Goal: Task Accomplishment & Management: Manage account settings

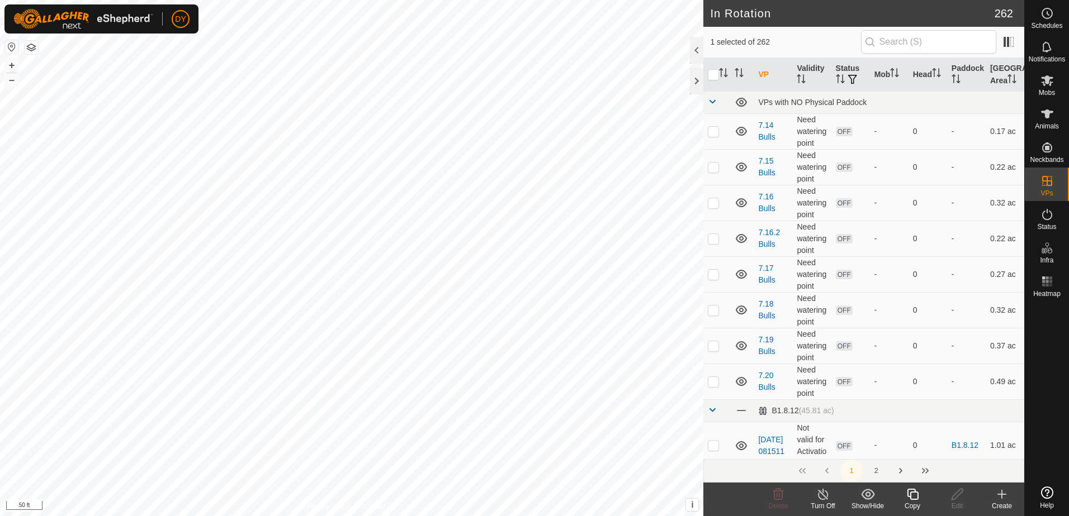
click at [913, 499] on icon at bounding box center [912, 494] width 14 height 13
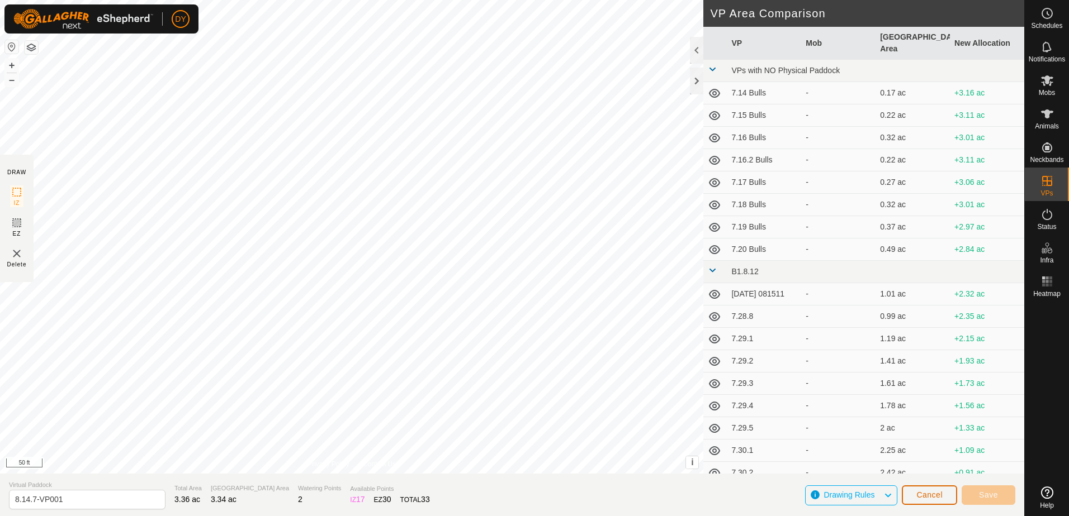
click at [931, 492] on span "Cancel" at bounding box center [929, 495] width 26 height 9
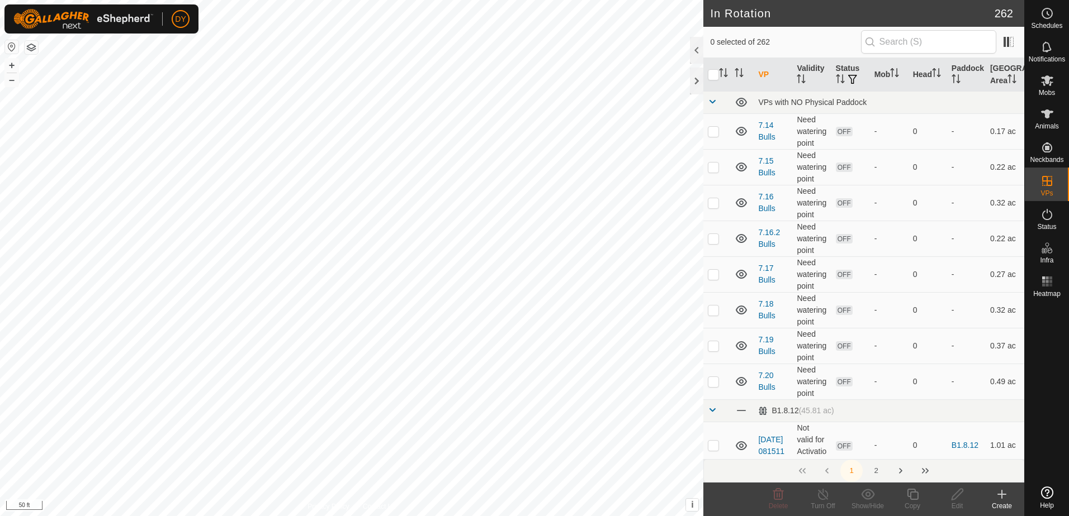
click at [1004, 494] on icon at bounding box center [1001, 494] width 13 height 13
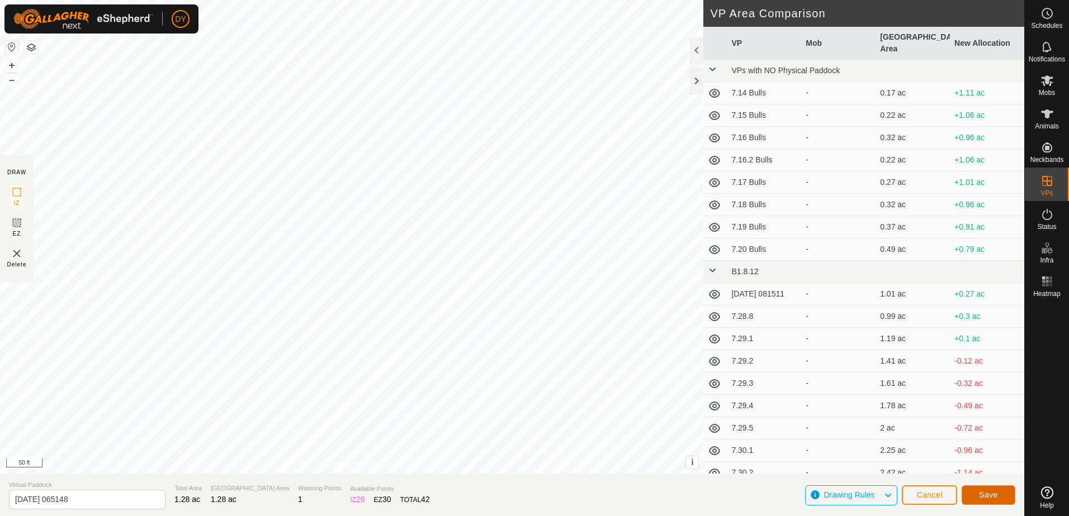
click at [986, 495] on span "Save" at bounding box center [988, 495] width 19 height 9
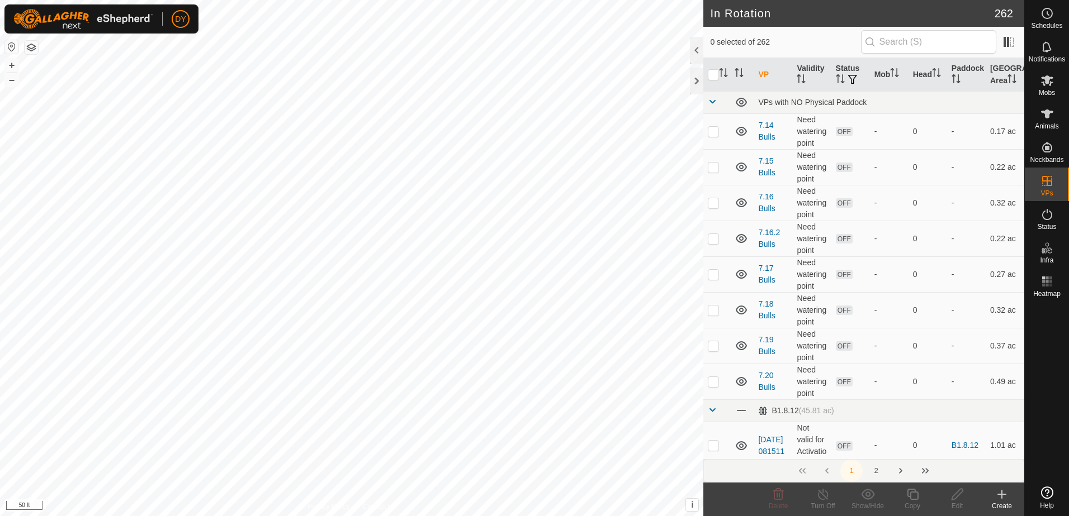
checkbox input "true"
click at [911, 496] on icon at bounding box center [912, 494] width 14 height 13
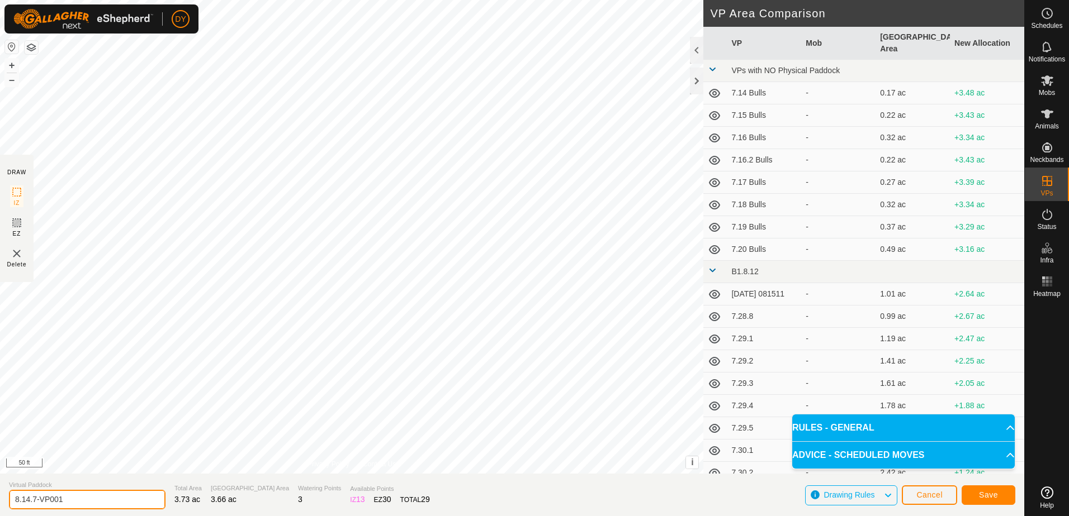
drag, startPoint x: 69, startPoint y: 499, endPoint x: 42, endPoint y: 500, distance: 27.4
click at [42, 500] on input "8.14.7-VP001" at bounding box center [87, 500] width 157 height 20
type input "8.15.1"
click at [989, 496] on span "Save" at bounding box center [988, 495] width 19 height 9
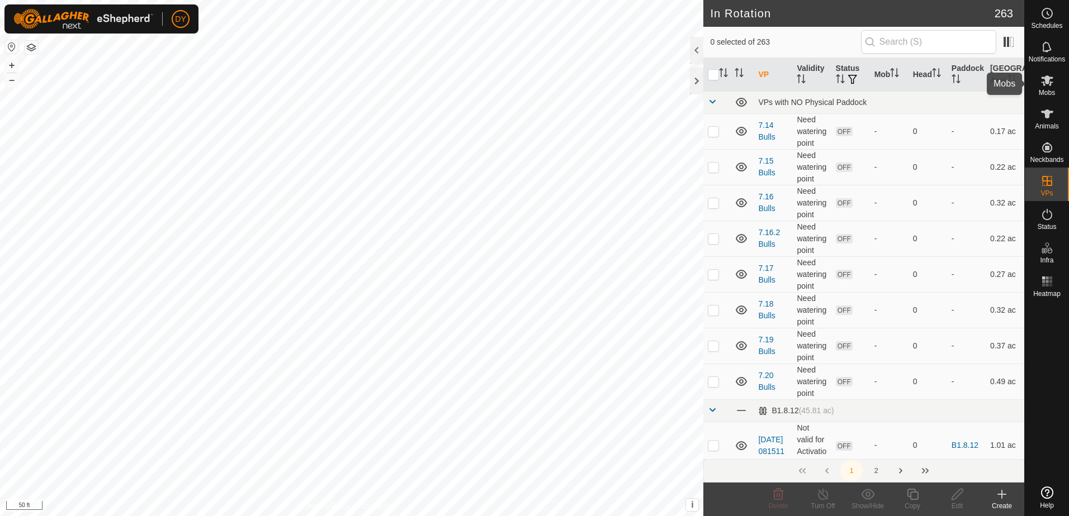
click at [1047, 83] on icon at bounding box center [1047, 80] width 12 height 11
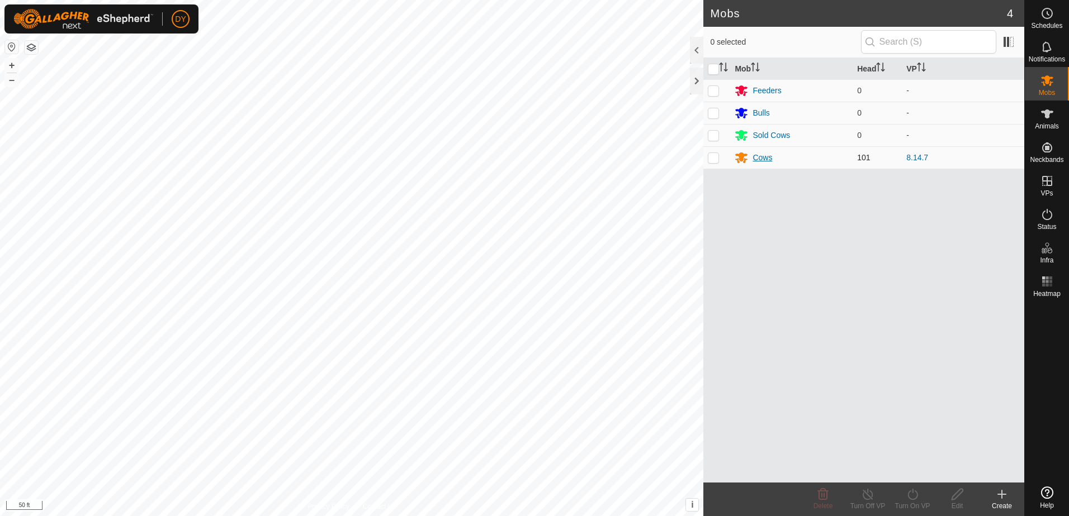
click at [758, 160] on div "Cows" at bounding box center [762, 158] width 20 height 12
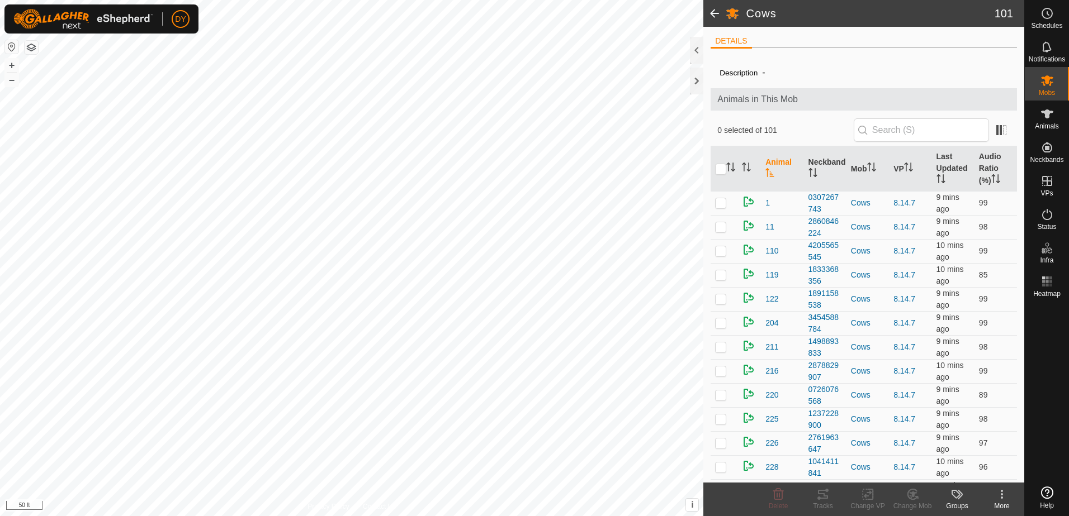
click at [716, 10] on span at bounding box center [714, 13] width 22 height 27
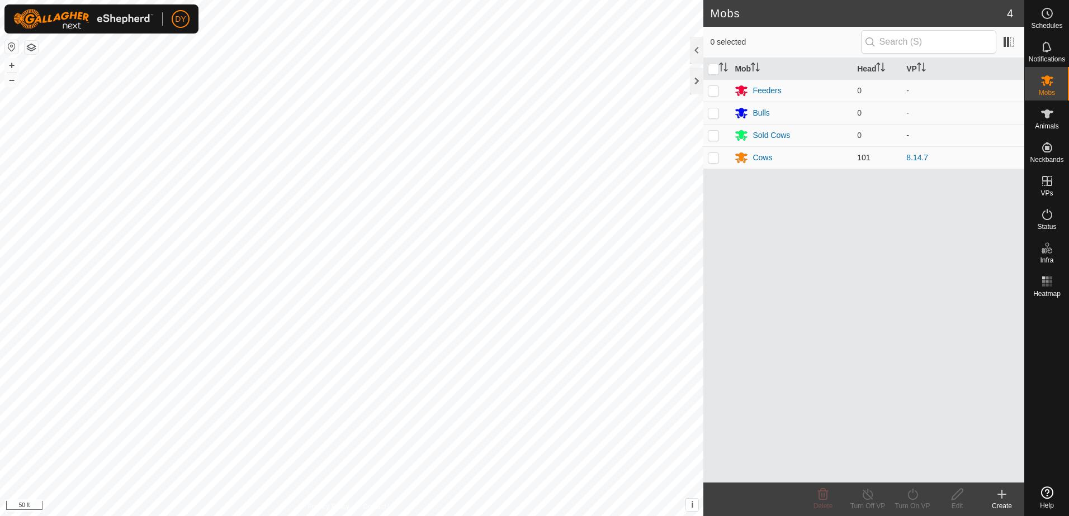
click at [717, 157] on p-checkbox at bounding box center [713, 157] width 11 height 9
checkbox input "true"
click at [910, 498] on icon at bounding box center [912, 494] width 14 height 13
click at [939, 466] on link "Now" at bounding box center [945, 470] width 111 height 22
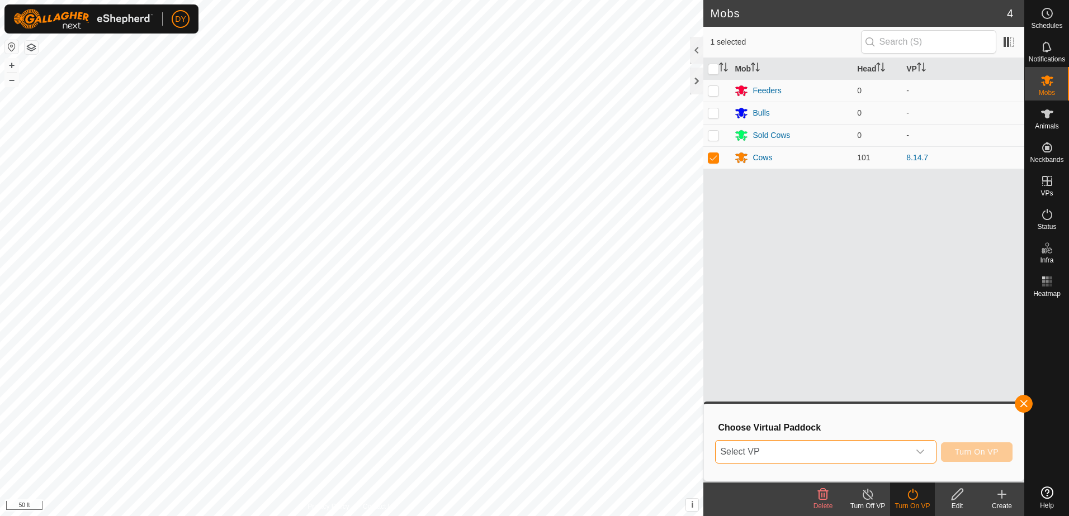
click at [870, 453] on span "Select VP" at bounding box center [811, 452] width 193 height 22
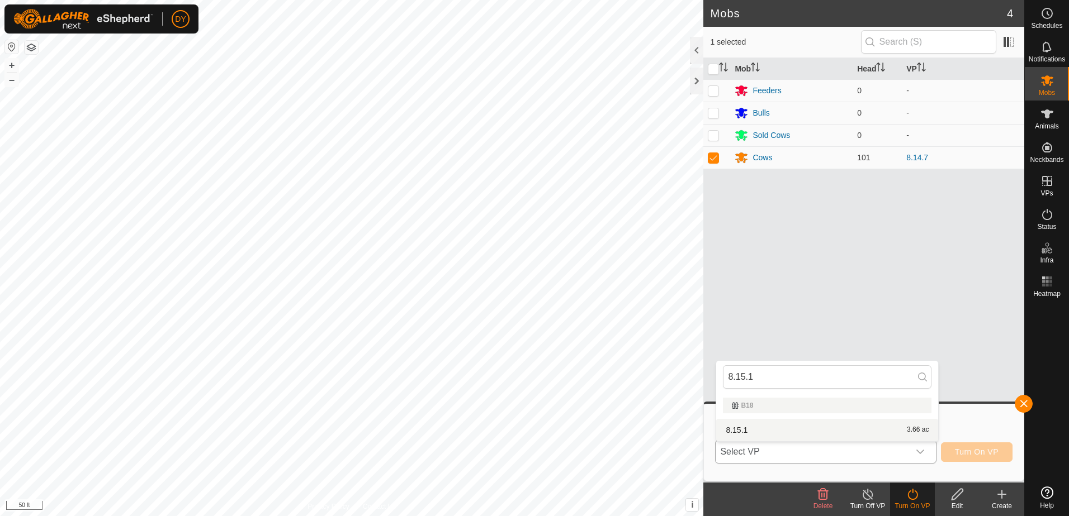
type input "8.15.1"
click at [752, 428] on li "8.15.1 3.66 ac" at bounding box center [827, 430] width 222 height 22
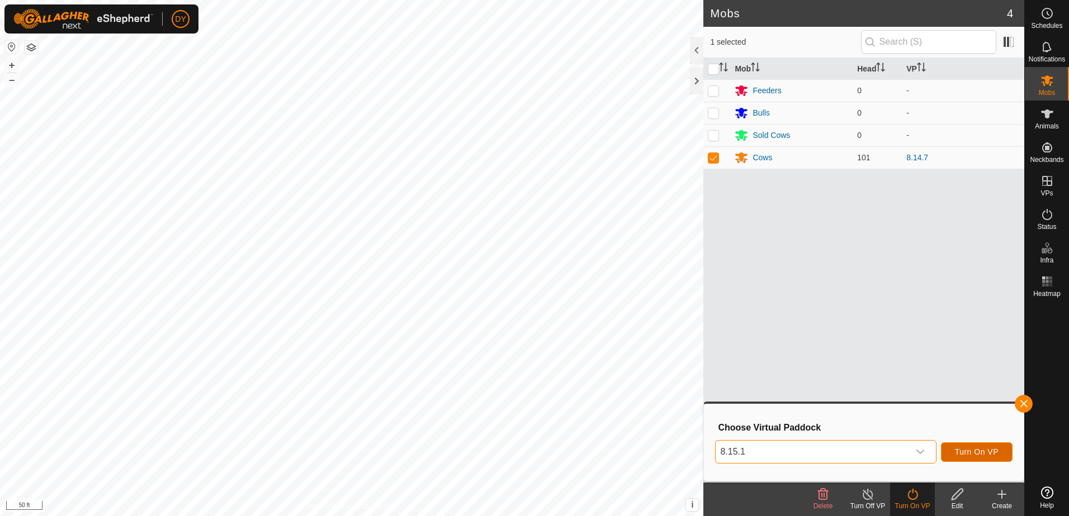
click at [1003, 454] on button "Turn On VP" at bounding box center [977, 453] width 72 height 20
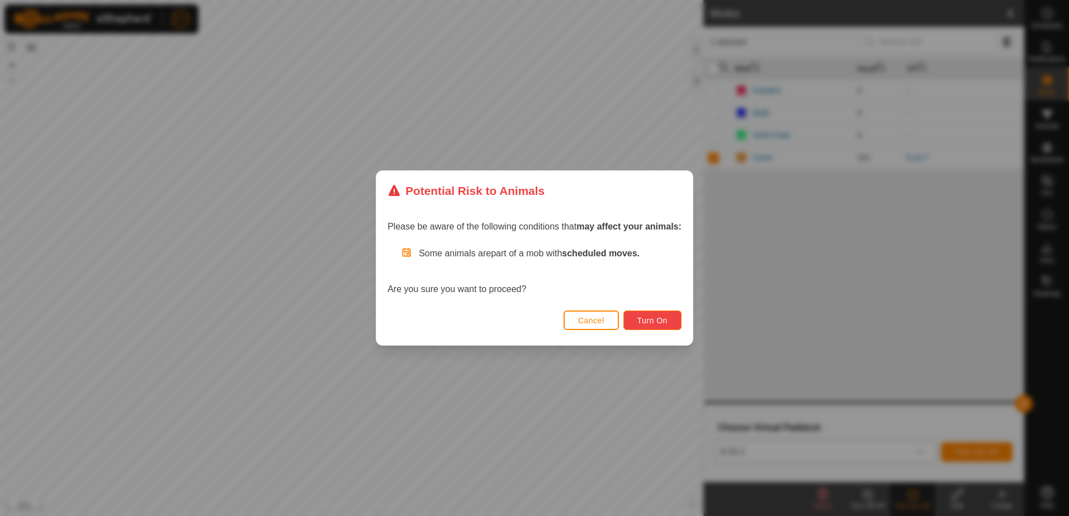
click at [657, 321] on span "Turn On" at bounding box center [652, 320] width 30 height 9
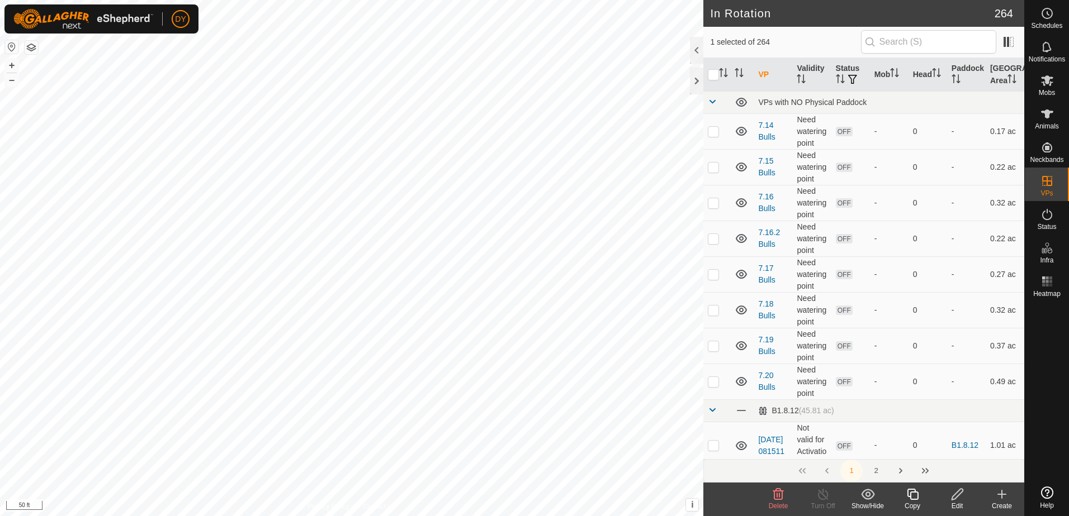
click at [777, 496] on icon at bounding box center [777, 494] width 13 height 13
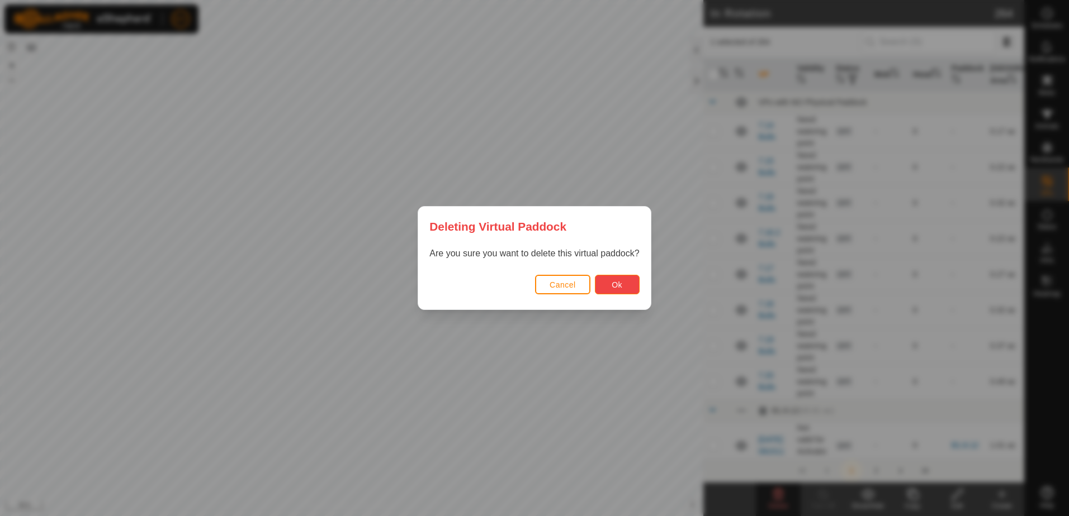
click at [595, 283] on button "Ok" at bounding box center [617, 285] width 45 height 20
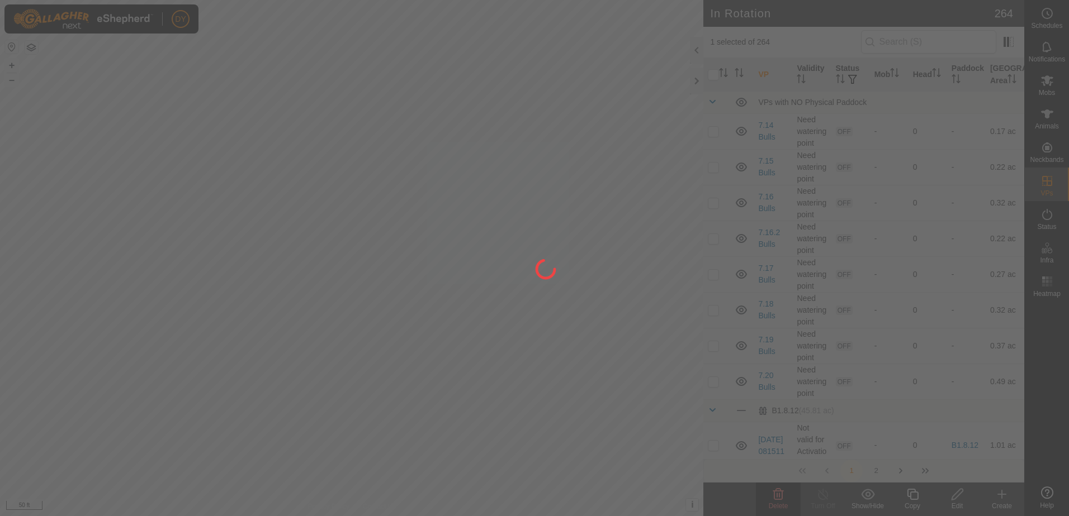
checkbox input "false"
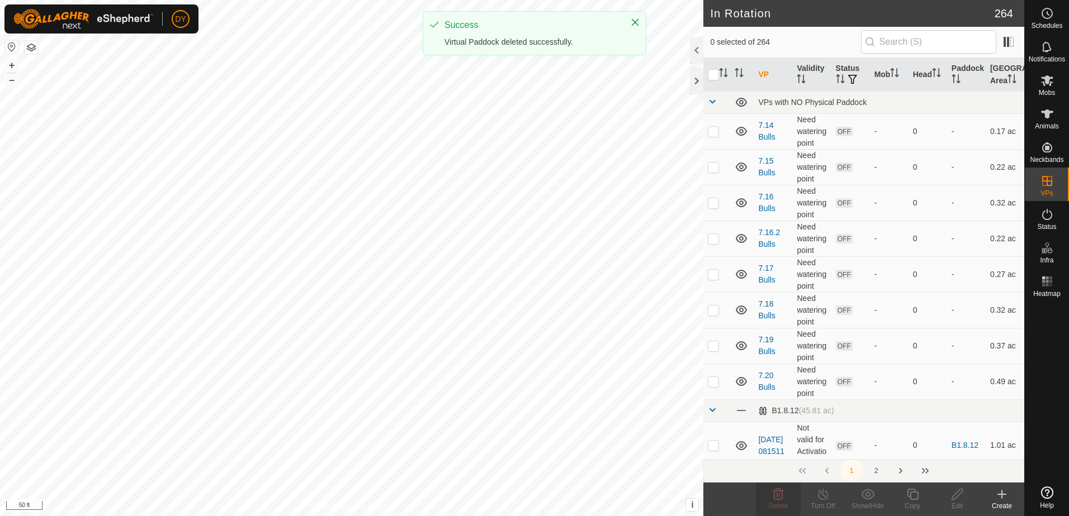
checkbox input "true"
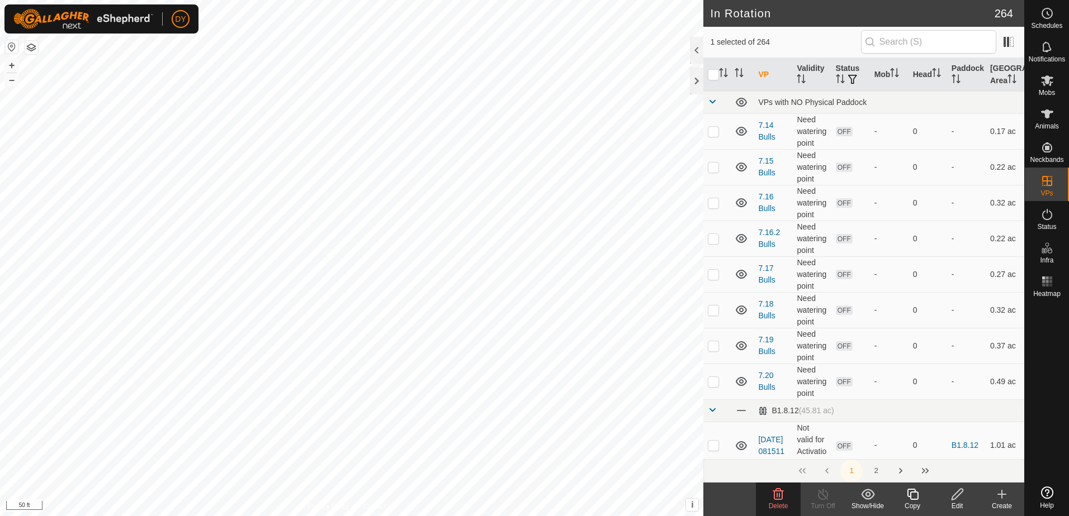
click at [787, 496] on delete-svg-icon at bounding box center [778, 494] width 45 height 13
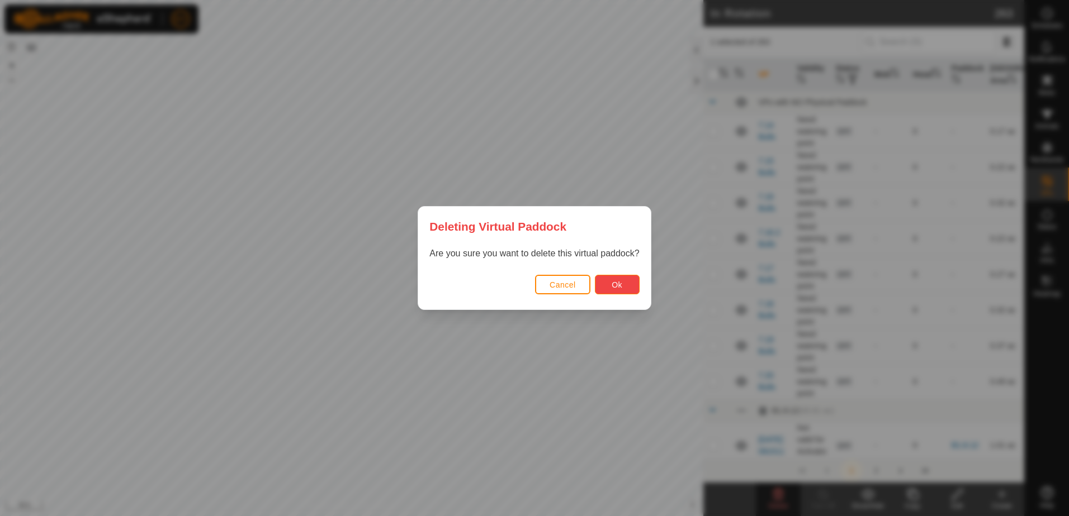
click at [599, 283] on button "Ok" at bounding box center [617, 285] width 45 height 20
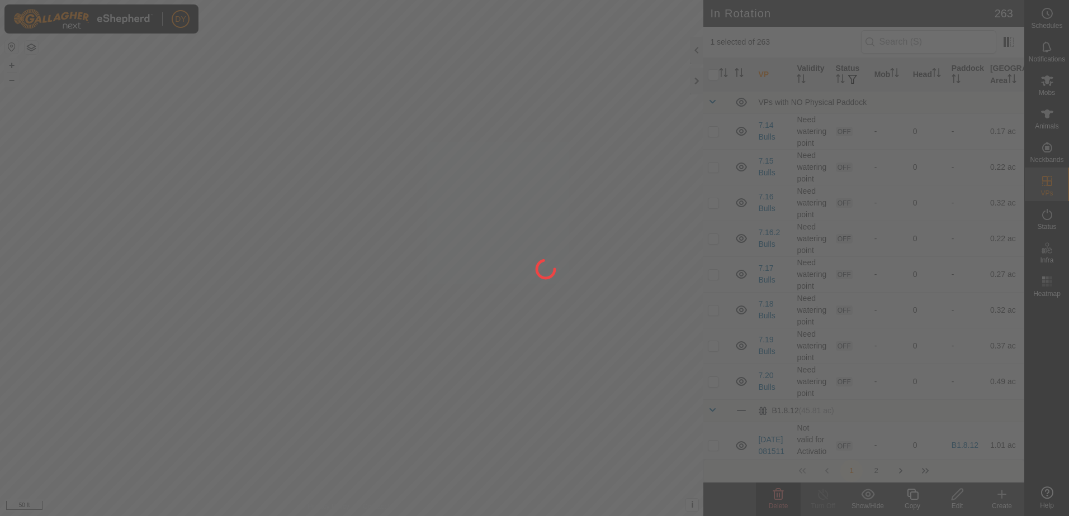
checkbox input "false"
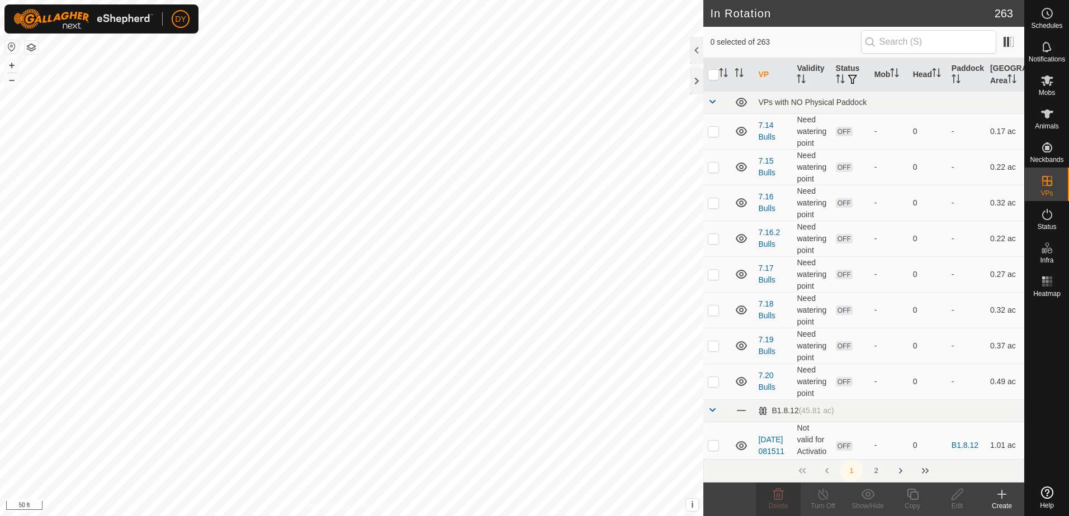
checkbox input "true"
click at [789, 502] on div "Delete" at bounding box center [778, 506] width 45 height 10
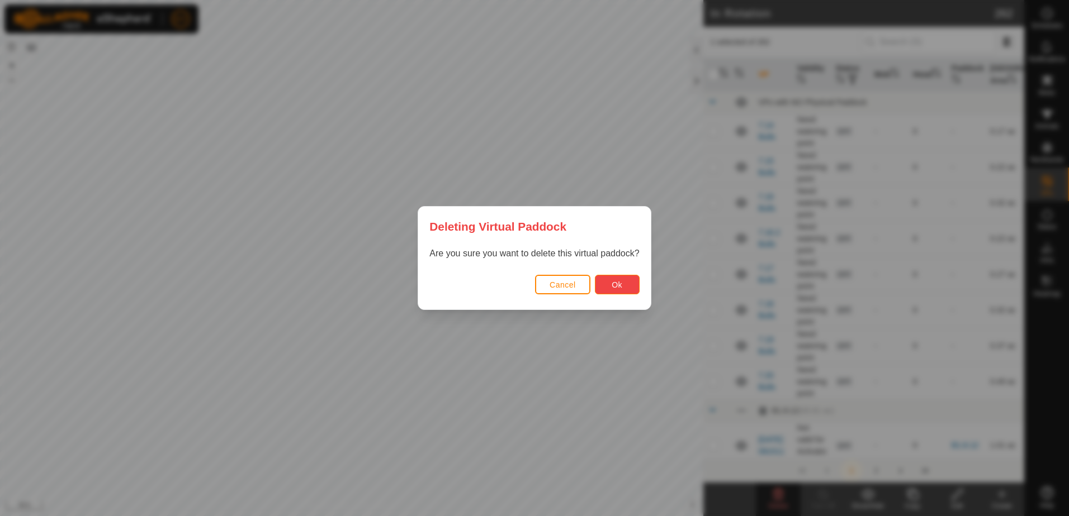
click at [628, 287] on button "Ok" at bounding box center [617, 285] width 45 height 20
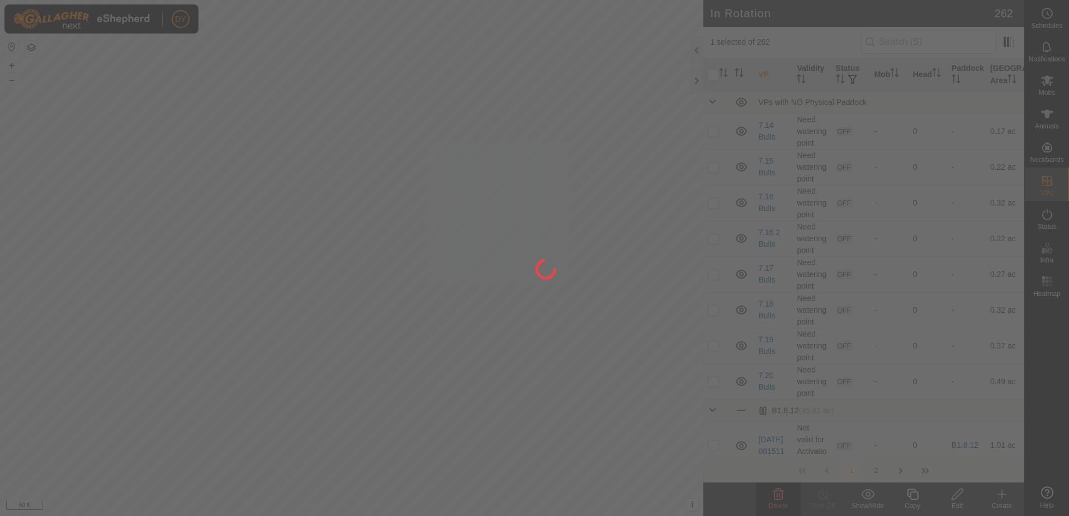
checkbox input "false"
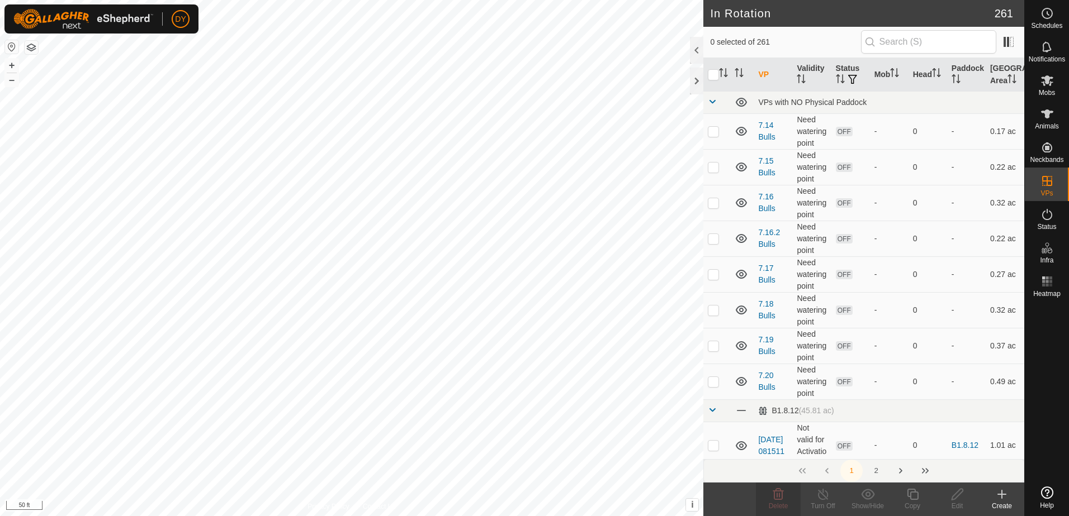
checkbox input "true"
click at [784, 501] on div "Delete" at bounding box center [778, 506] width 45 height 10
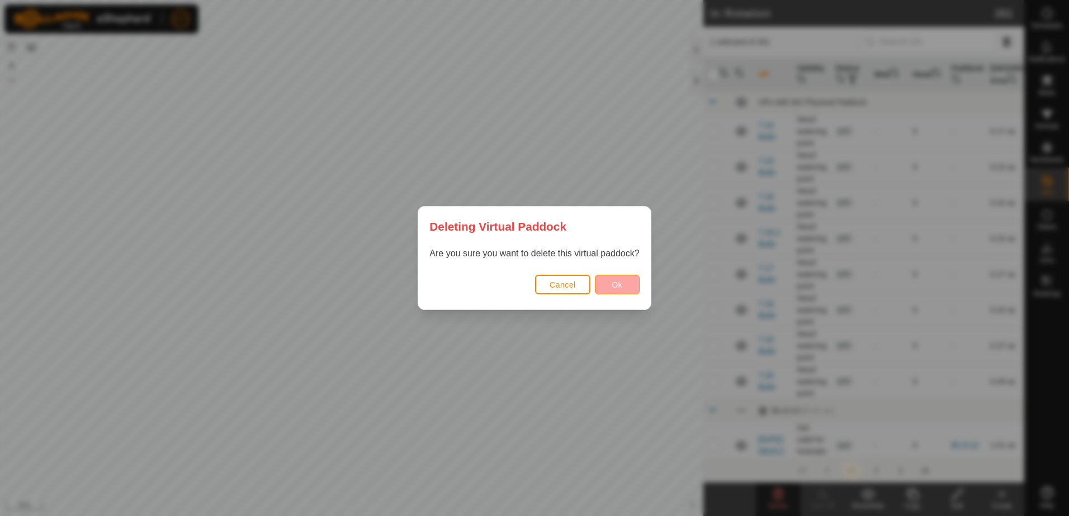
click at [627, 286] on button "Ok" at bounding box center [617, 285] width 45 height 20
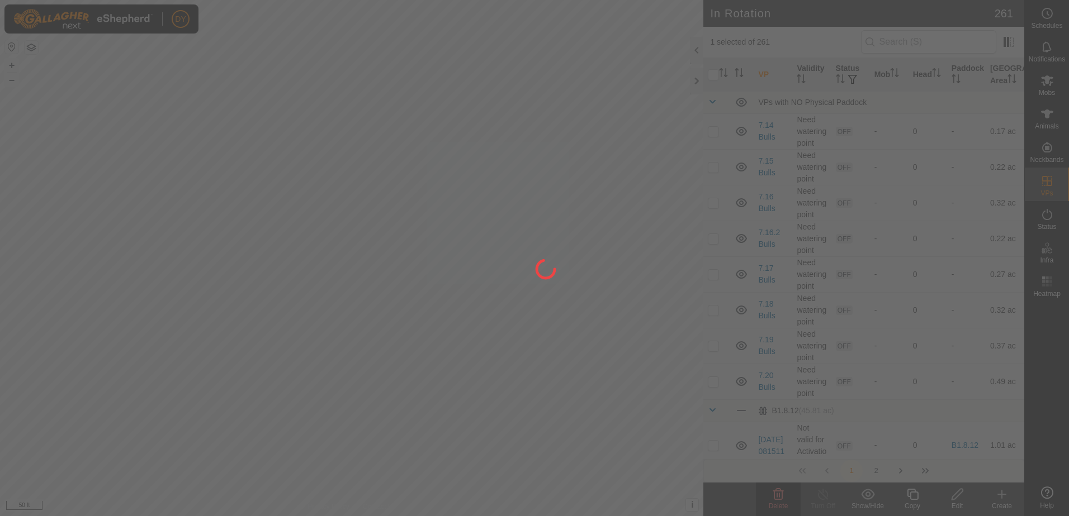
checkbox input "false"
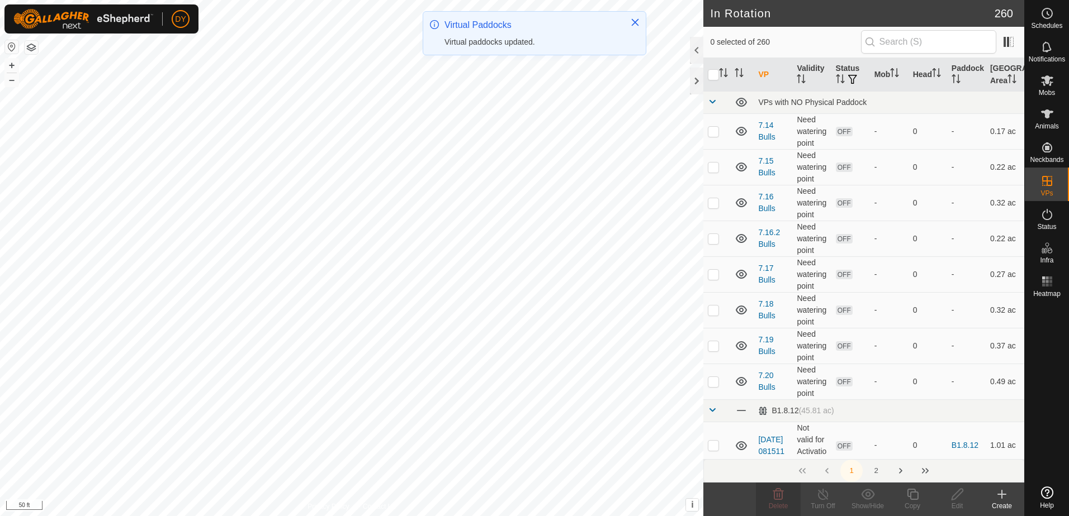
checkbox input "true"
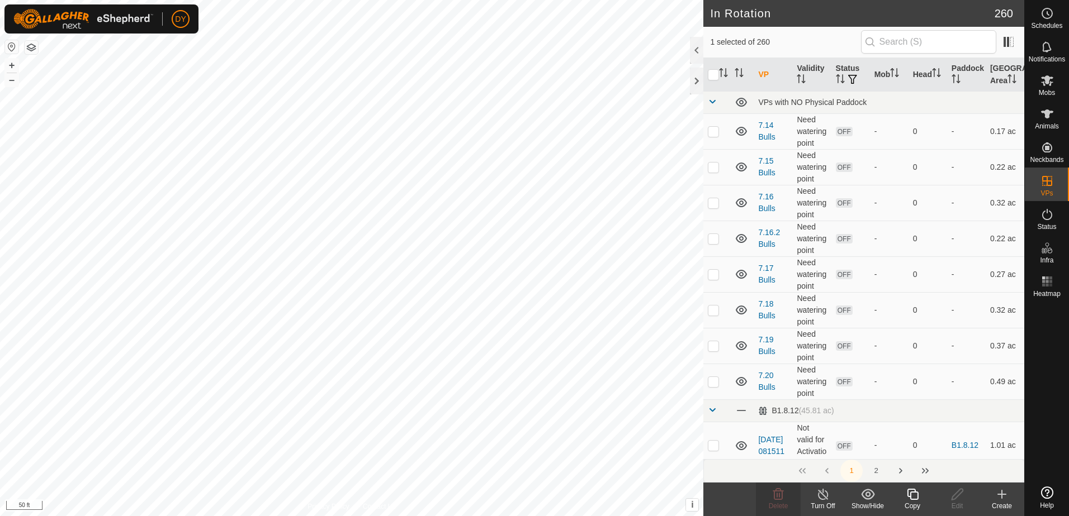
click at [1003, 495] on icon at bounding box center [1002, 495] width 8 height 0
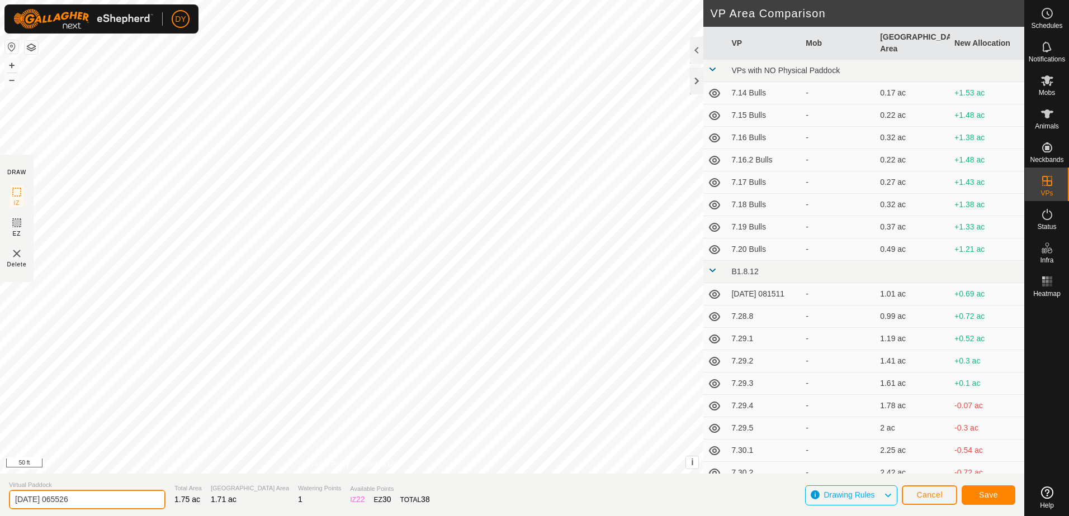
drag, startPoint x: 115, startPoint y: 497, endPoint x: -2, endPoint y: 502, distance: 116.9
click at [0, 502] on html "DY Schedules Notifications Mobs Animals Neckbands VPs Status Infra Heatmap Help…" at bounding box center [534, 258] width 1069 height 516
type input "8.15.2"
click at [983, 494] on span "Save" at bounding box center [988, 495] width 19 height 9
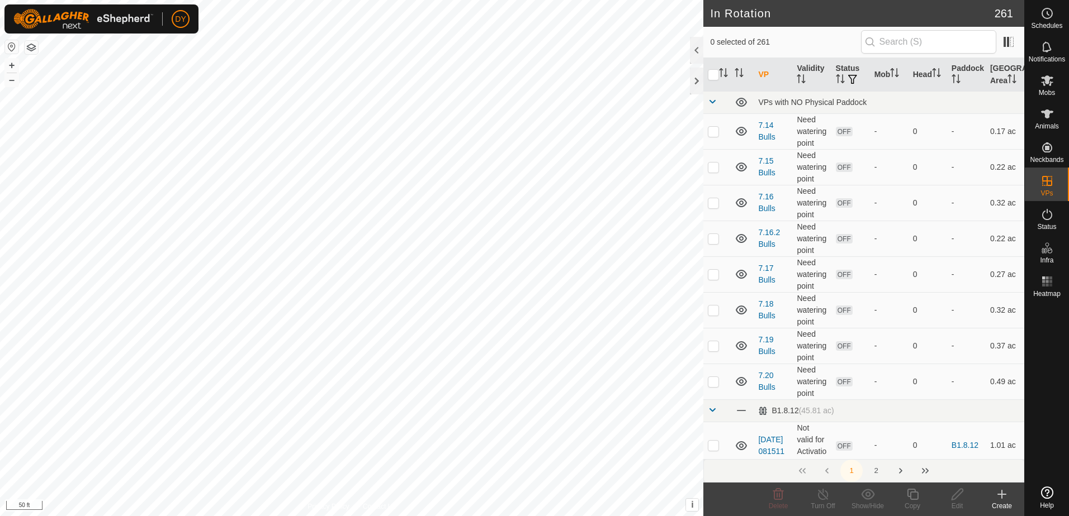
click at [1001, 495] on icon at bounding box center [1002, 495] width 8 height 0
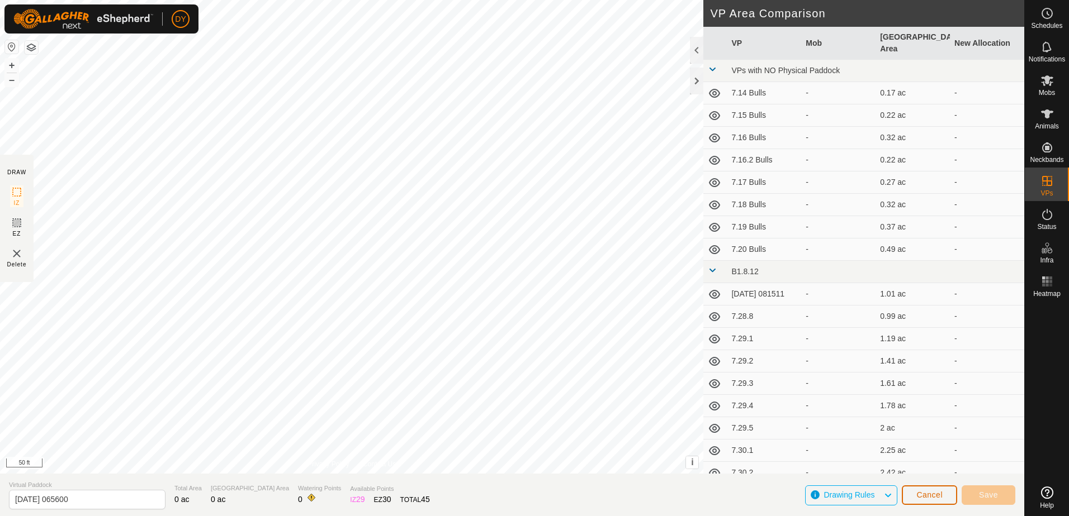
click at [932, 497] on span "Cancel" at bounding box center [929, 495] width 26 height 9
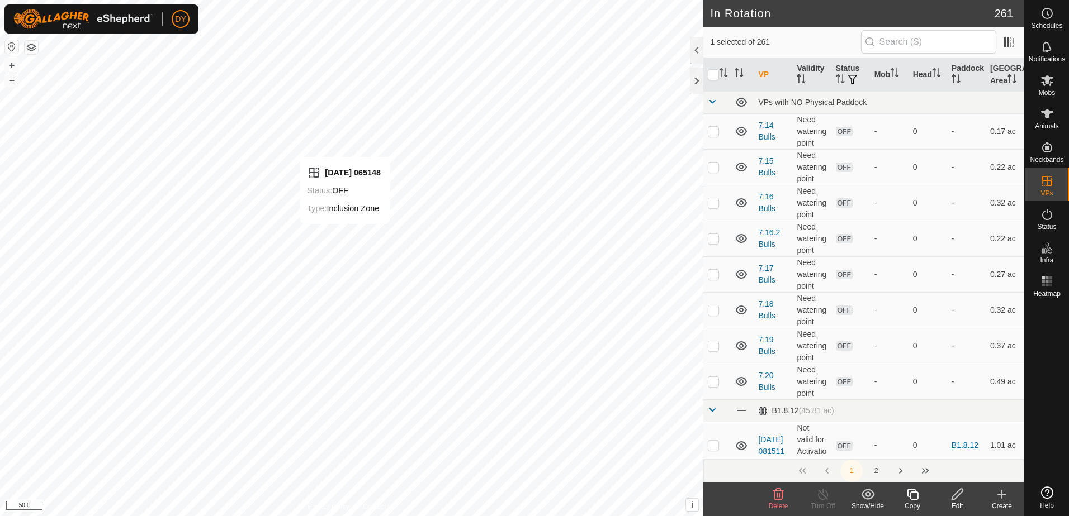
checkbox input "false"
checkbox input "true"
click at [916, 494] on icon at bounding box center [912, 494] width 14 height 13
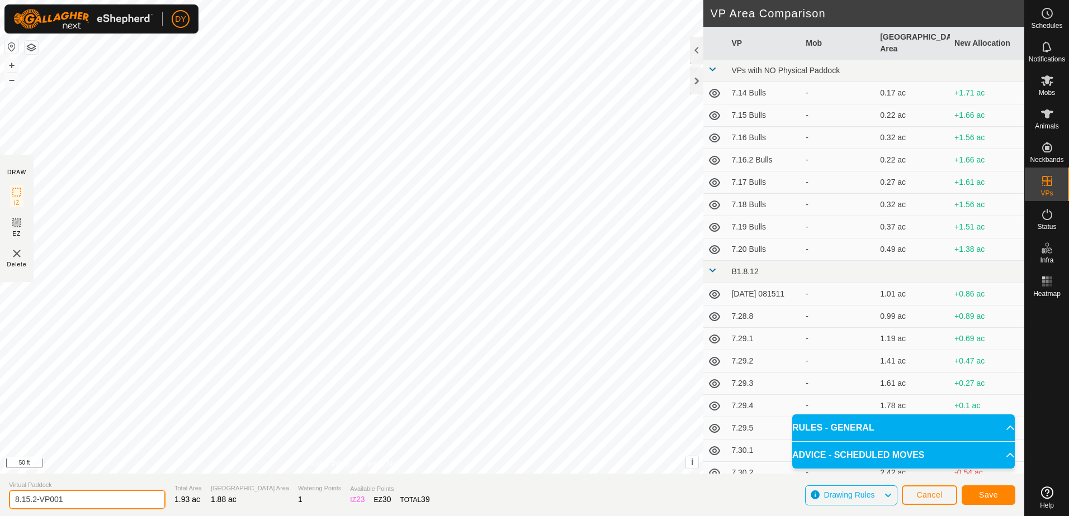
drag, startPoint x: 80, startPoint y: 502, endPoint x: 4, endPoint y: 508, distance: 76.3
click at [6, 508] on section "Virtual Paddock 8.15.2-VP001 Total Area 1.93 ac Grazing Area 1.88 ac Watering P…" at bounding box center [512, 495] width 1024 height 42
type input "8.15.3"
click at [979, 497] on button "Save" at bounding box center [988, 496] width 54 height 20
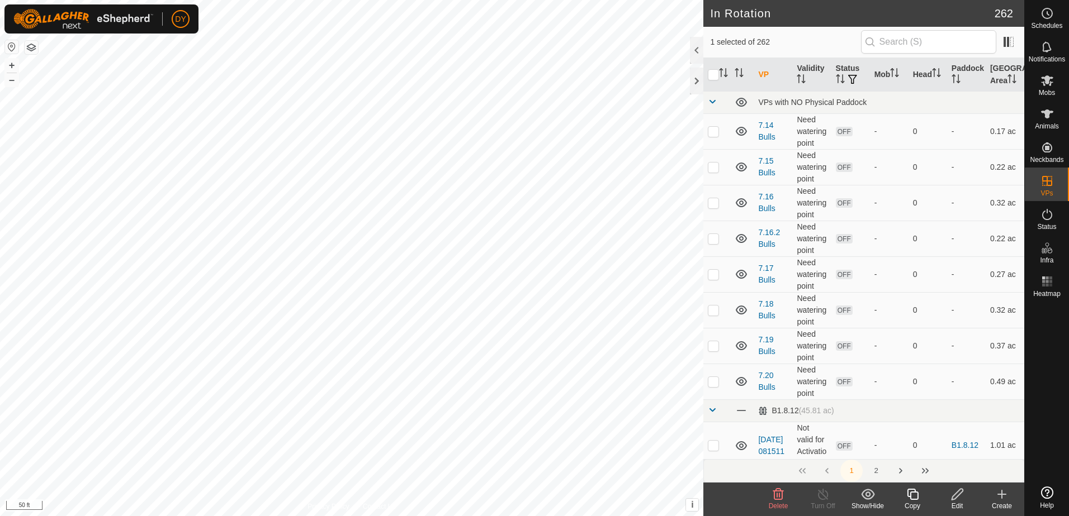
checkbox input "false"
checkbox input "true"
click at [912, 496] on icon at bounding box center [912, 494] width 14 height 13
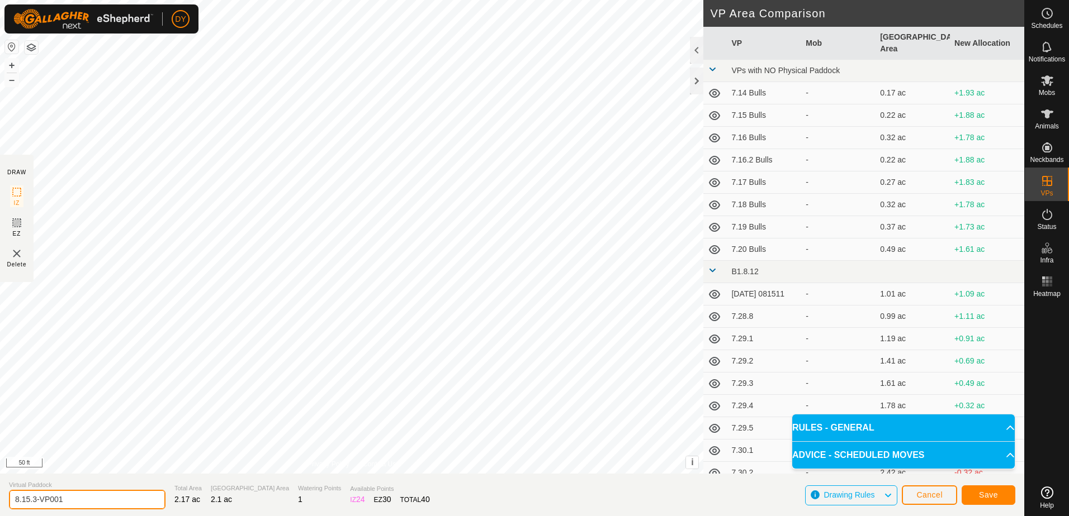
click at [88, 500] on input "8.15.3-VP001" at bounding box center [87, 500] width 157 height 20
type input "8.15.4"
click at [978, 494] on button "Save" at bounding box center [988, 496] width 54 height 20
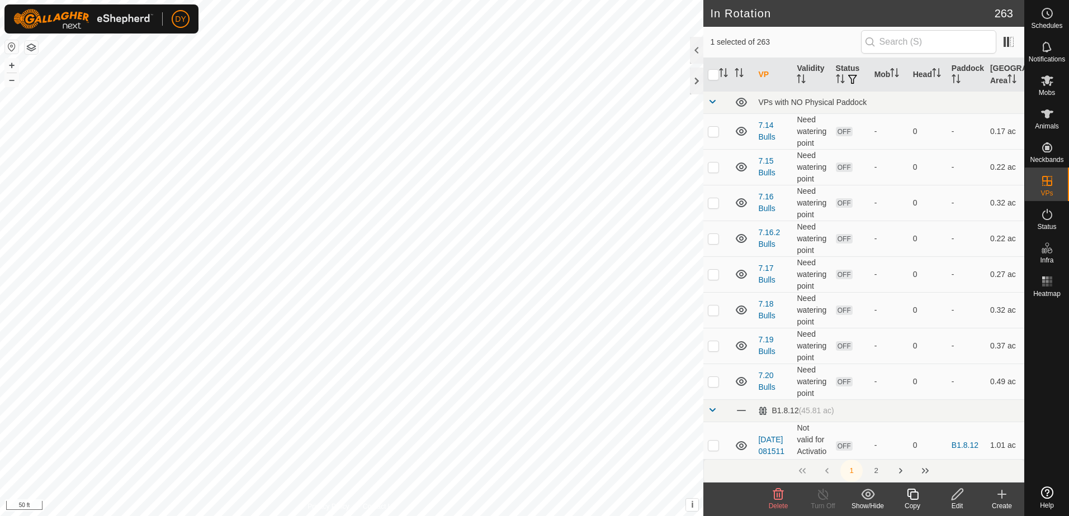
checkbox input "false"
checkbox input "true"
click at [908, 497] on icon at bounding box center [912, 494] width 14 height 13
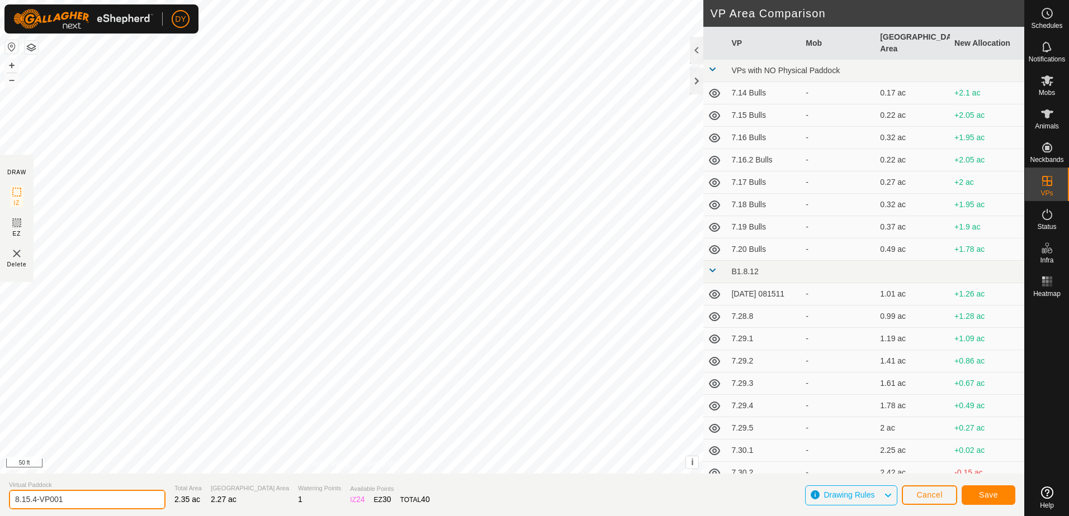
drag, startPoint x: 64, startPoint y: 500, endPoint x: 73, endPoint y: 495, distance: 10.3
click at [68, 498] on input "8.15.4-VP001" at bounding box center [87, 500] width 157 height 20
type input "8.15.5"
click at [978, 491] on button "Save" at bounding box center [988, 496] width 54 height 20
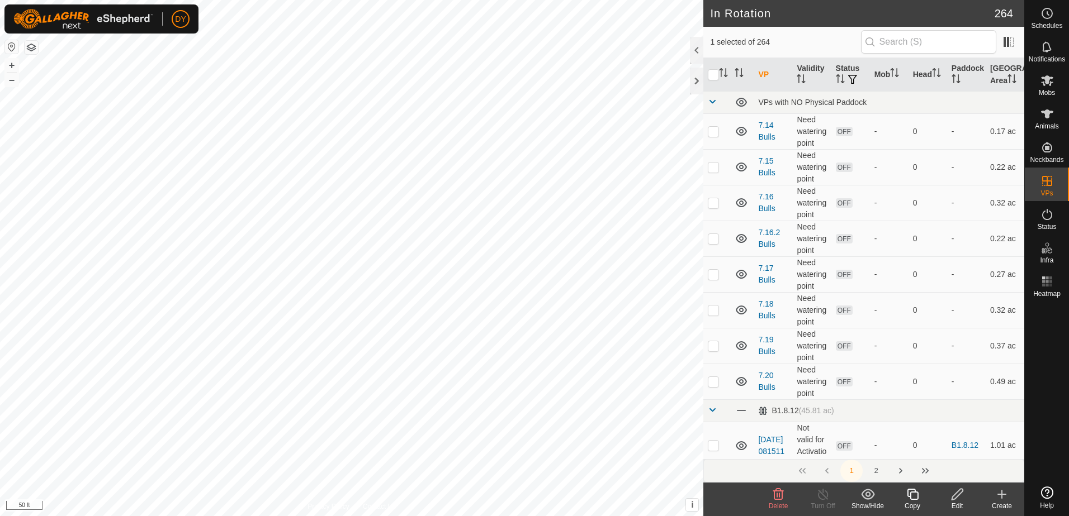
checkbox input "false"
checkbox input "true"
click at [916, 497] on icon at bounding box center [912, 494] width 14 height 13
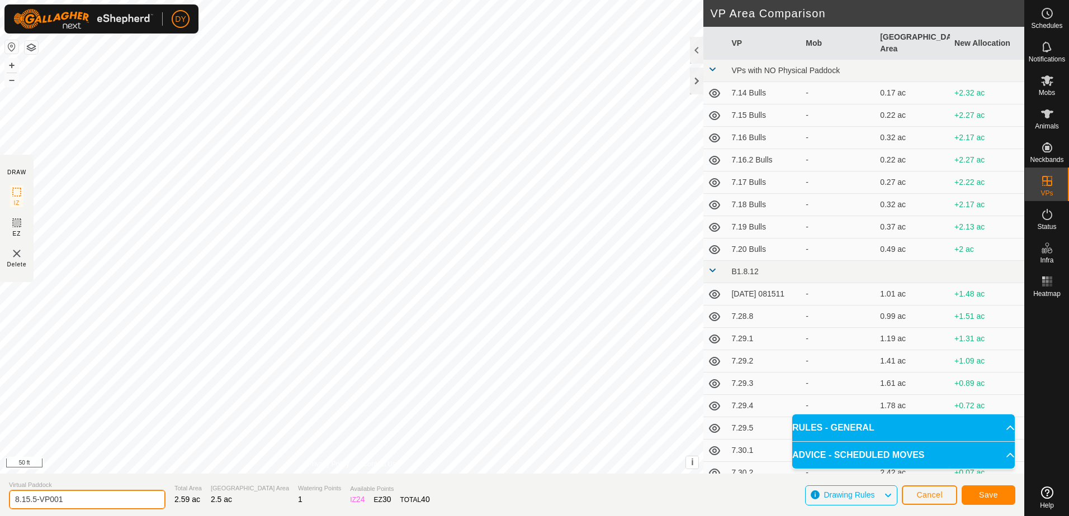
drag, startPoint x: 78, startPoint y: 502, endPoint x: 42, endPoint y: 501, distance: 35.8
click at [42, 501] on input "8.15.5-VP001" at bounding box center [87, 500] width 157 height 20
type input "8.15.6"
click at [975, 494] on button "Save" at bounding box center [988, 496] width 54 height 20
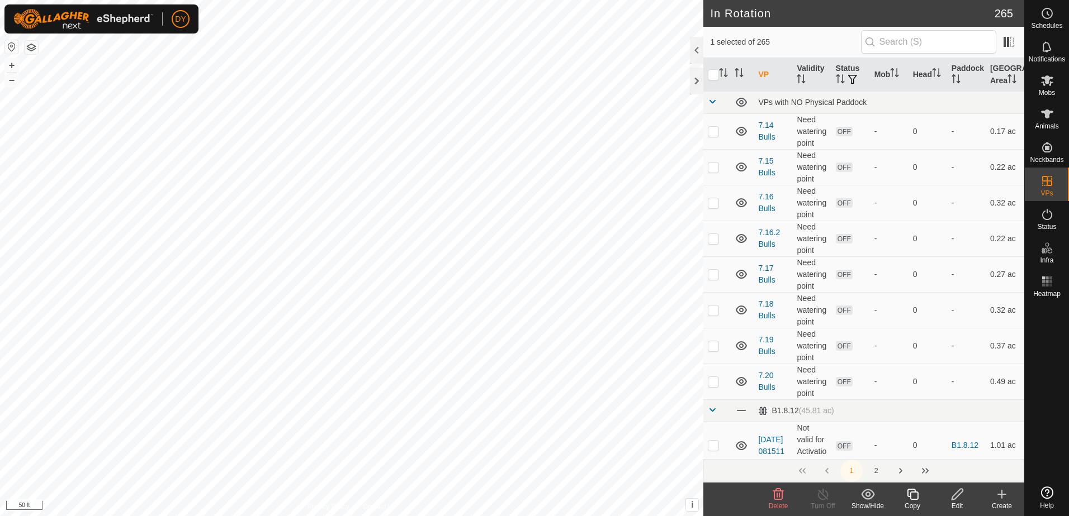
checkbox input "false"
checkbox input "true"
click at [914, 496] on icon at bounding box center [912, 494] width 14 height 13
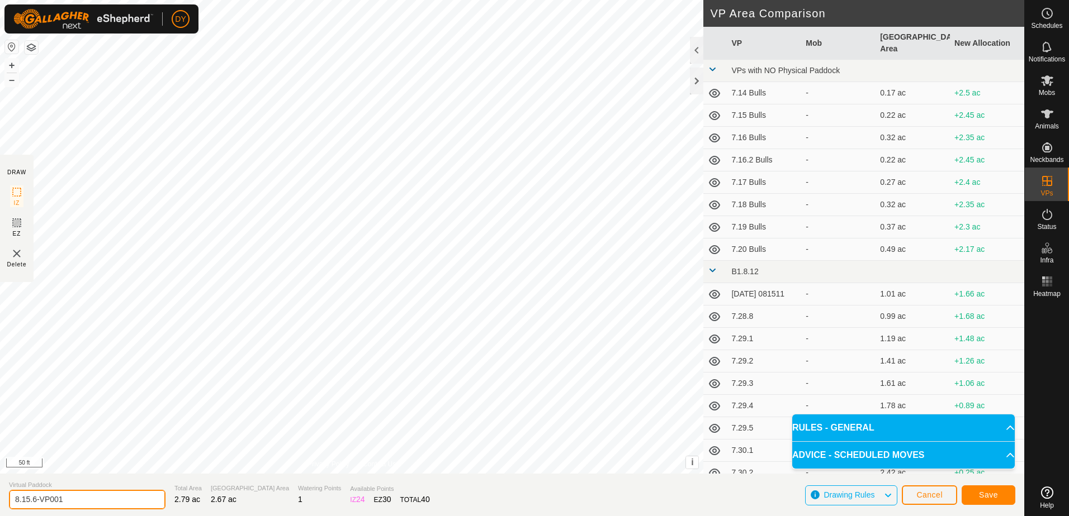
drag, startPoint x: 78, startPoint y: 500, endPoint x: 32, endPoint y: 502, distance: 45.9
click at [32, 502] on input "8.15.6-VP001" at bounding box center [87, 500] width 157 height 20
type input "8.15.7"
click at [1008, 498] on button "Save" at bounding box center [988, 496] width 54 height 20
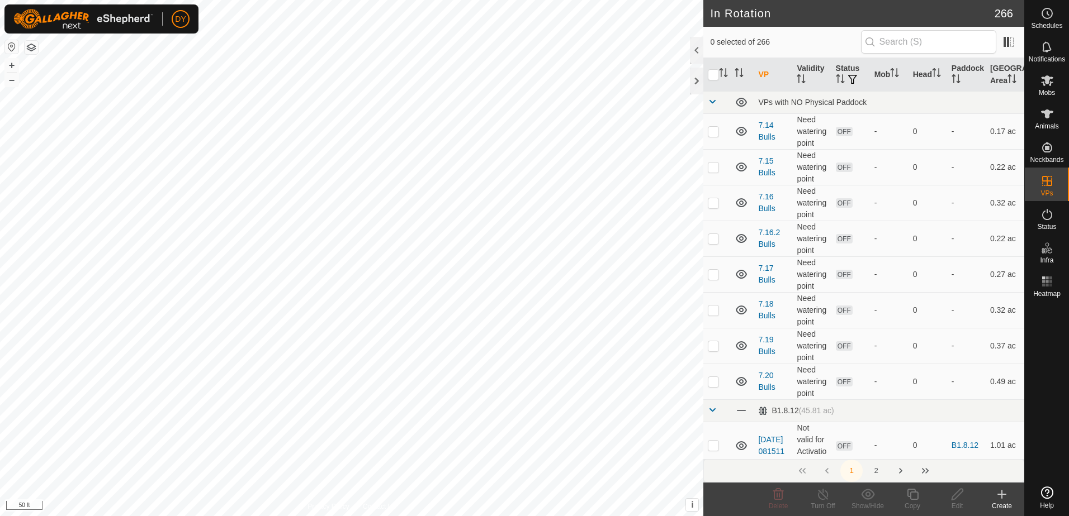
checkbox input "true"
click at [776, 495] on icon at bounding box center [778, 494] width 11 height 11
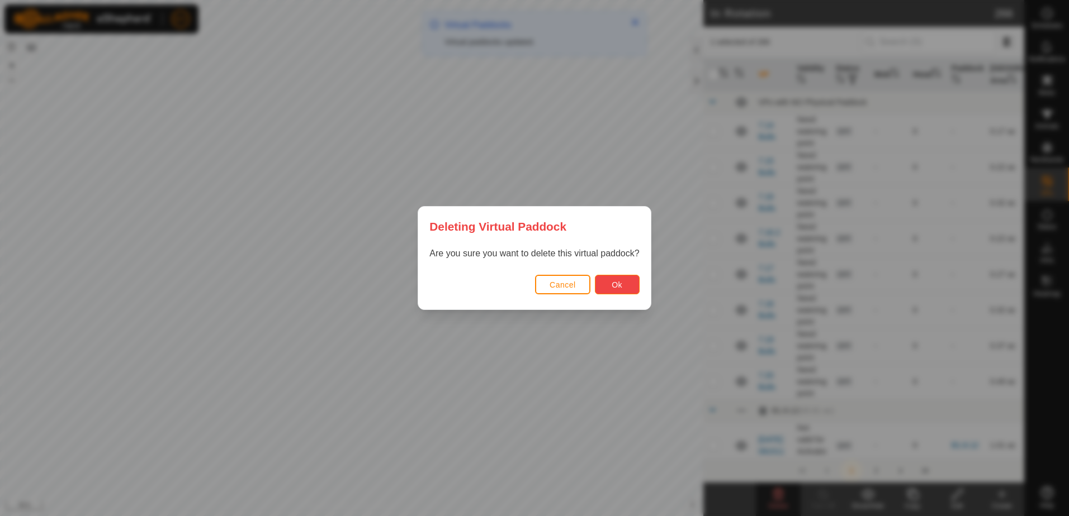
click at [627, 280] on button "Ok" at bounding box center [617, 285] width 45 height 20
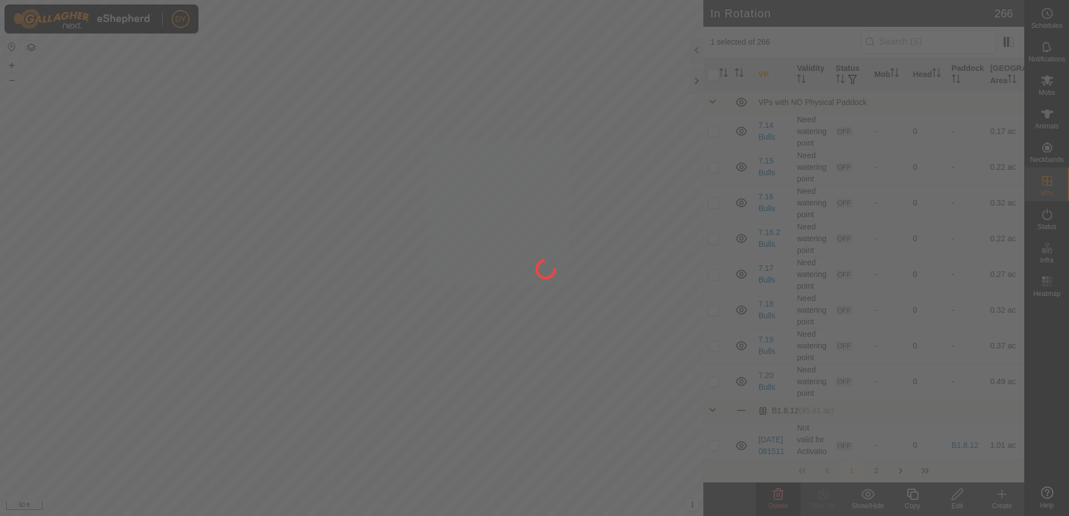
checkbox input "false"
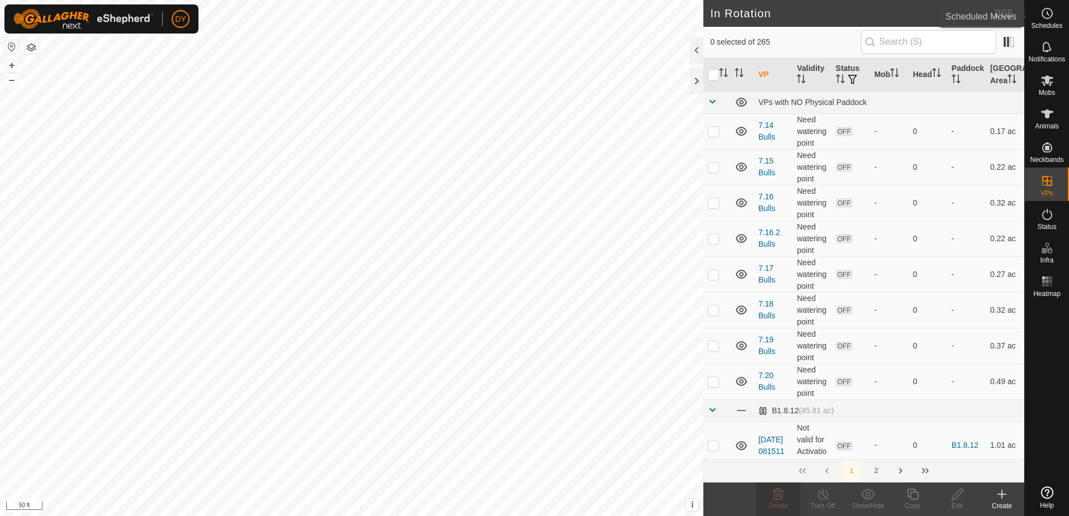
click at [1040, 17] on icon at bounding box center [1046, 13] width 13 height 13
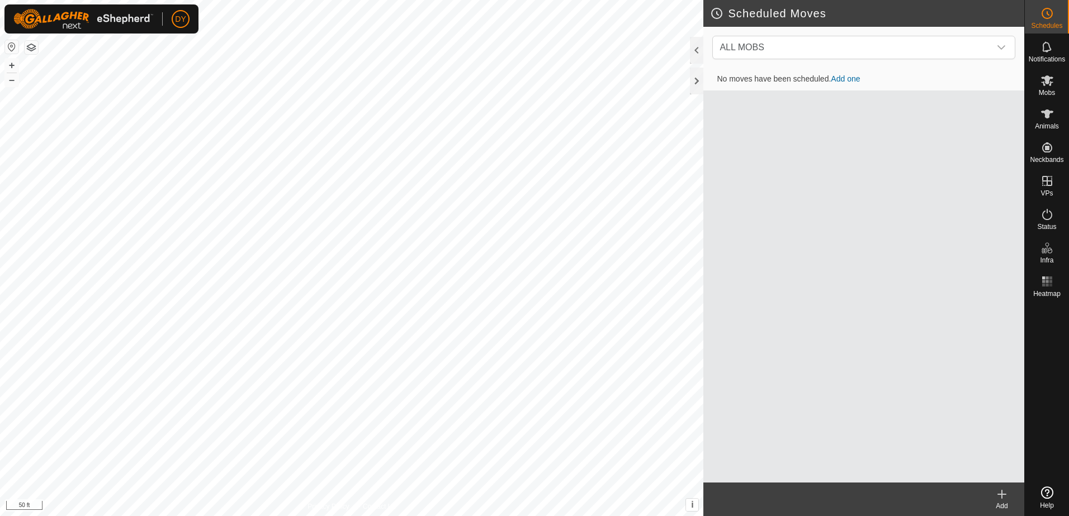
click at [1002, 495] on icon at bounding box center [1002, 495] width 8 height 0
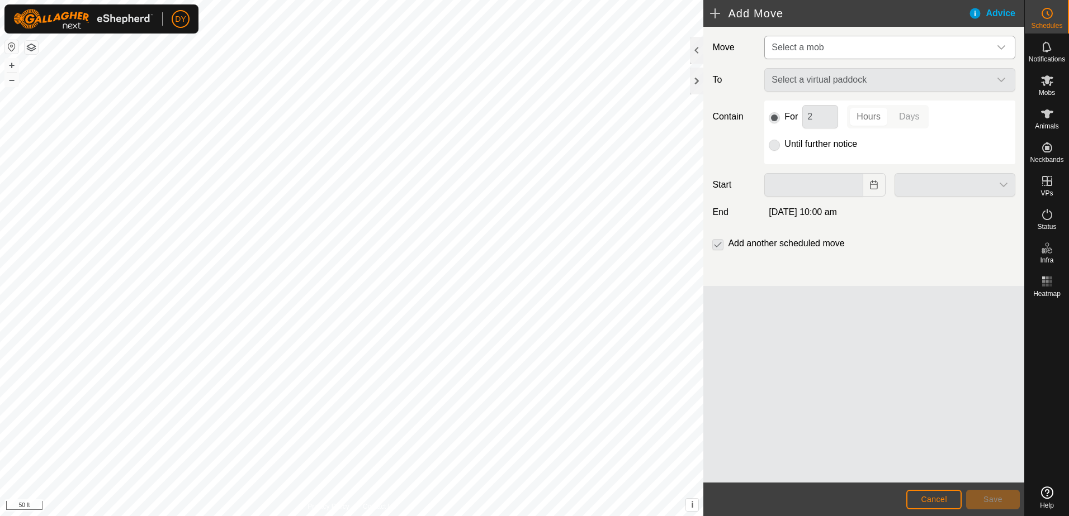
click at [823, 50] on span "Select a mob" at bounding box center [797, 47] width 52 height 10
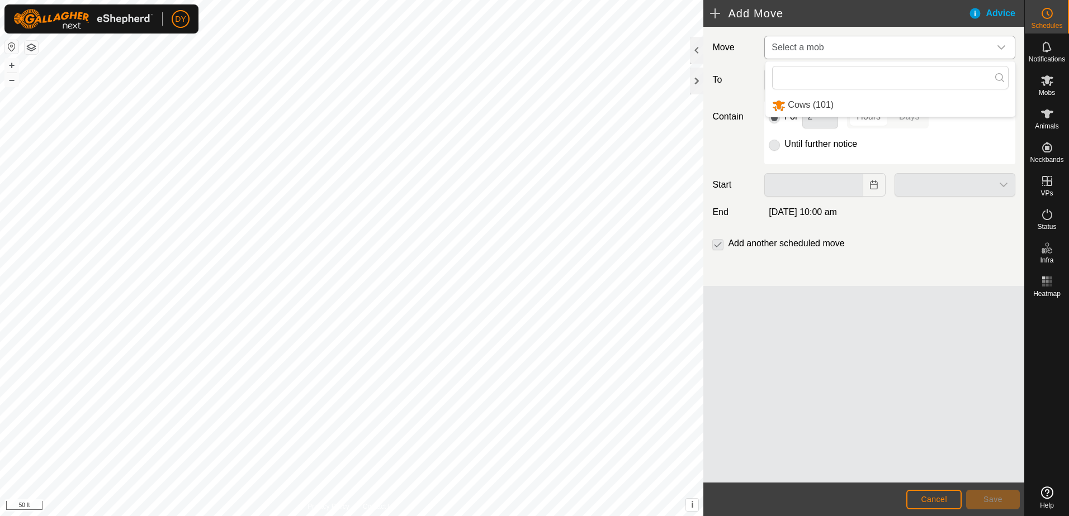
click at [815, 111] on li "Cows (101)" at bounding box center [890, 105] width 250 height 23
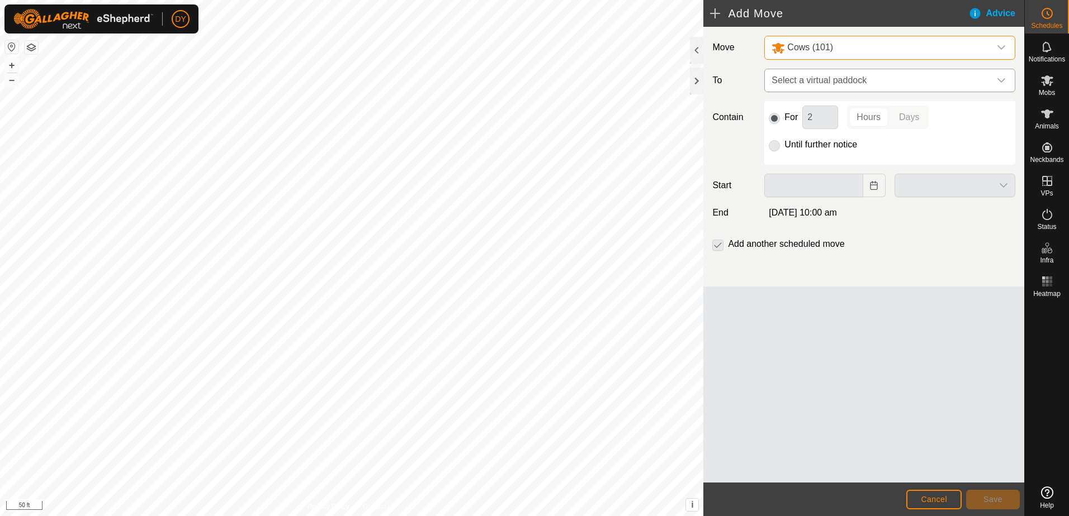
click at [817, 82] on span "Select a virtual paddock" at bounding box center [878, 80] width 223 height 22
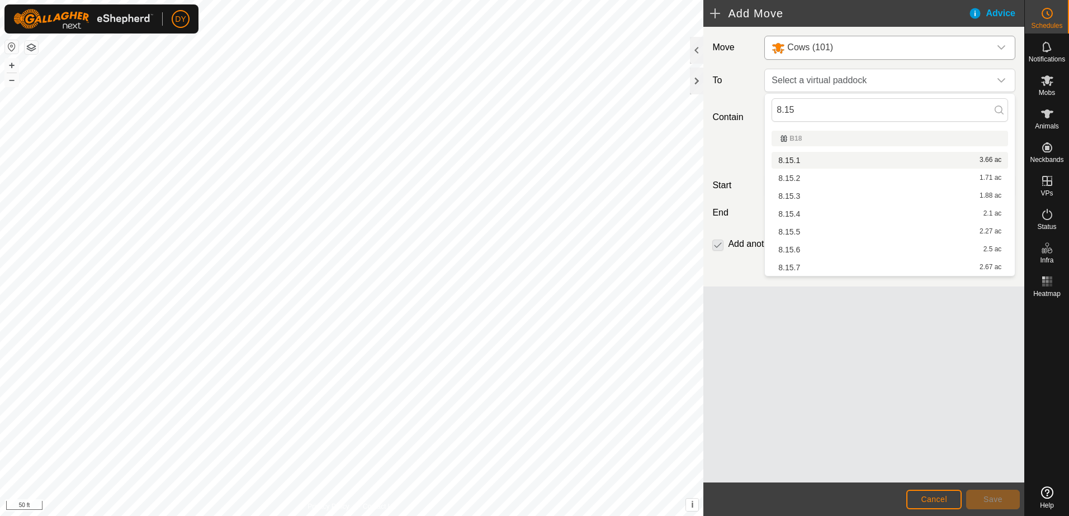
type input "8.15"
click at [795, 158] on li "8.15.1 3.66 ac" at bounding box center [889, 160] width 236 height 17
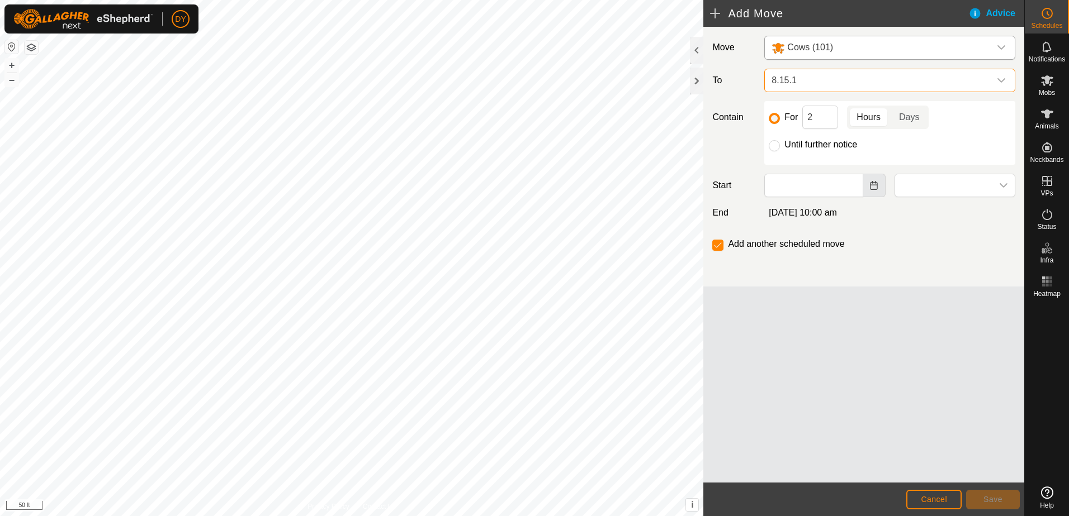
click at [868, 183] on button "Choose Date" at bounding box center [874, 185] width 22 height 23
click at [819, 73] on span "8.15.1" at bounding box center [878, 80] width 223 height 22
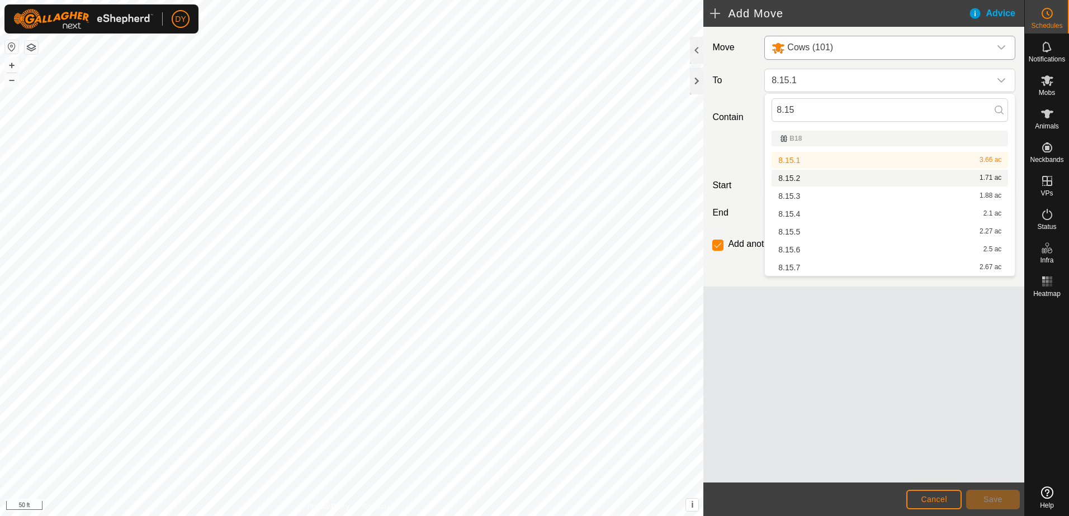
click at [795, 177] on li "8.15.2 1.71 ac" at bounding box center [889, 178] width 236 height 17
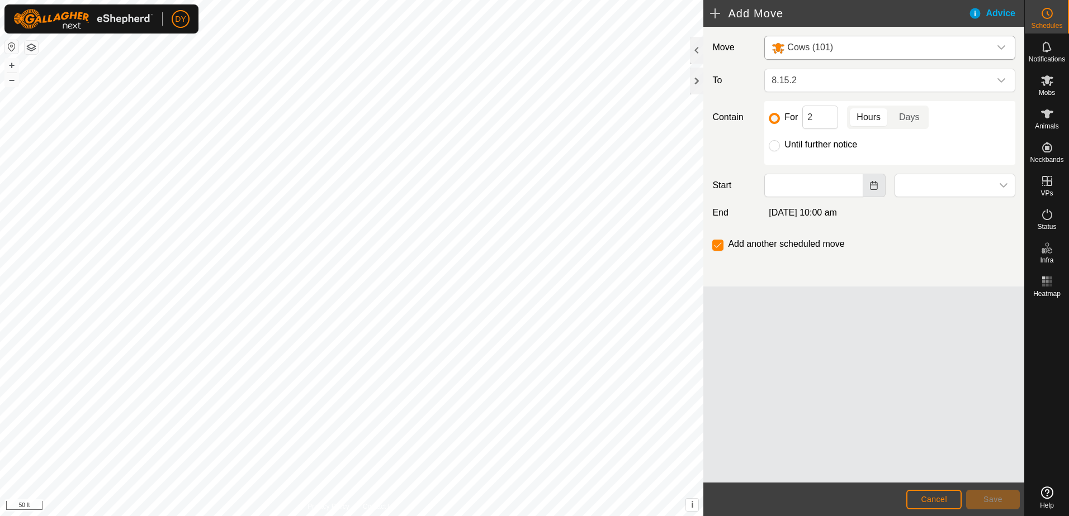
click at [879, 191] on button "Choose Date" at bounding box center [874, 185] width 22 height 23
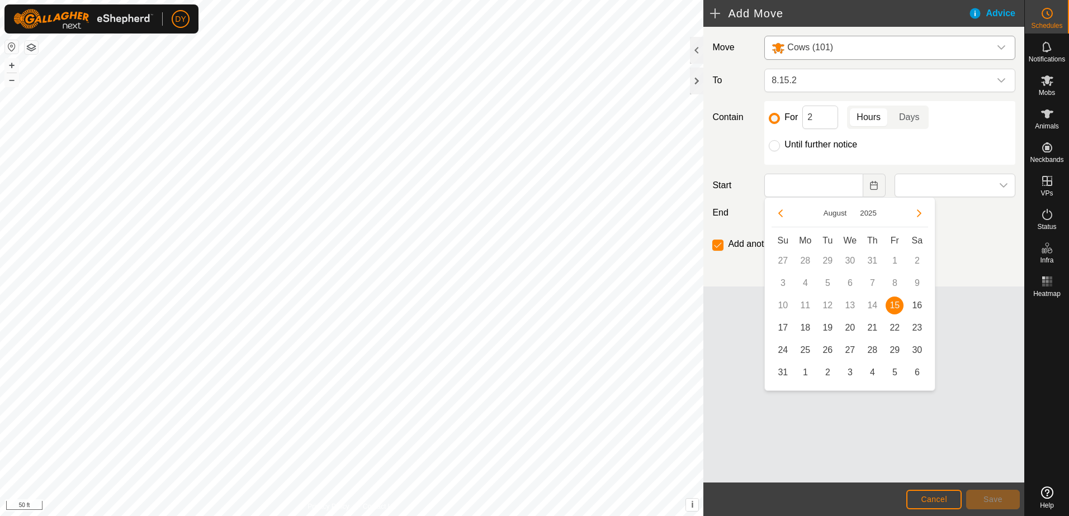
click at [899, 306] on span "15" at bounding box center [894, 306] width 18 height 18
type input "15 Aug, 2025"
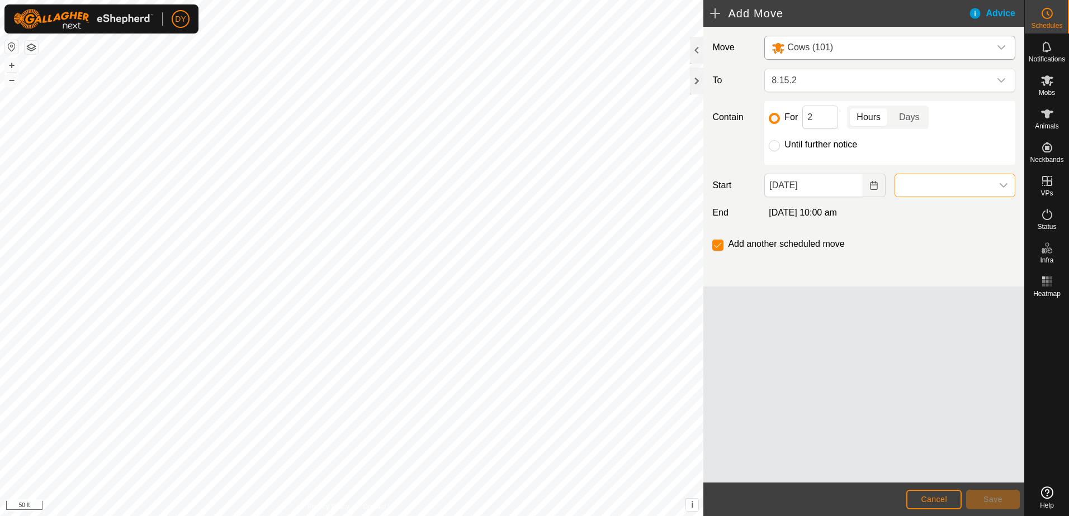
click at [987, 178] on span at bounding box center [943, 185] width 97 height 22
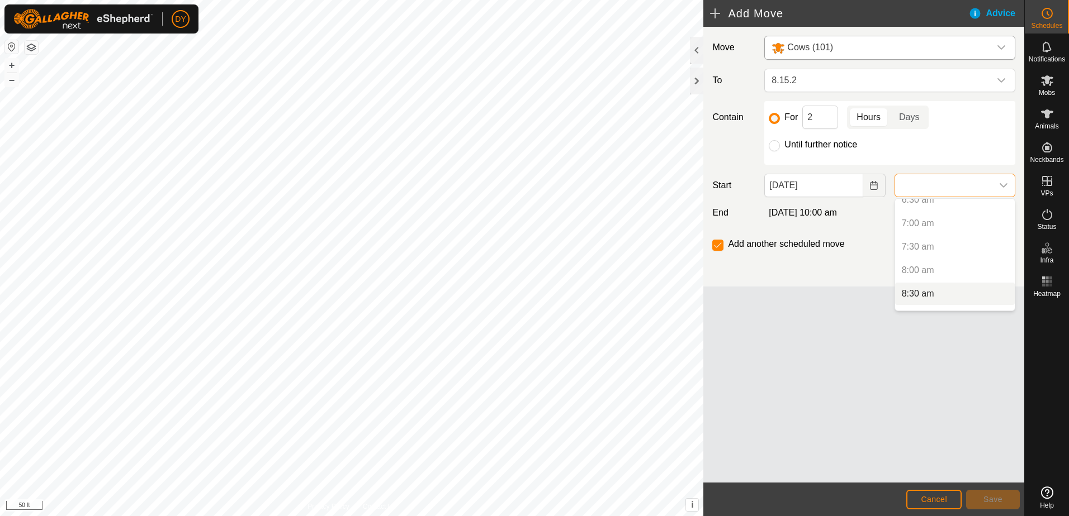
scroll to position [335, 0]
click at [933, 272] on li "8:30 am" at bounding box center [955, 274] width 120 height 22
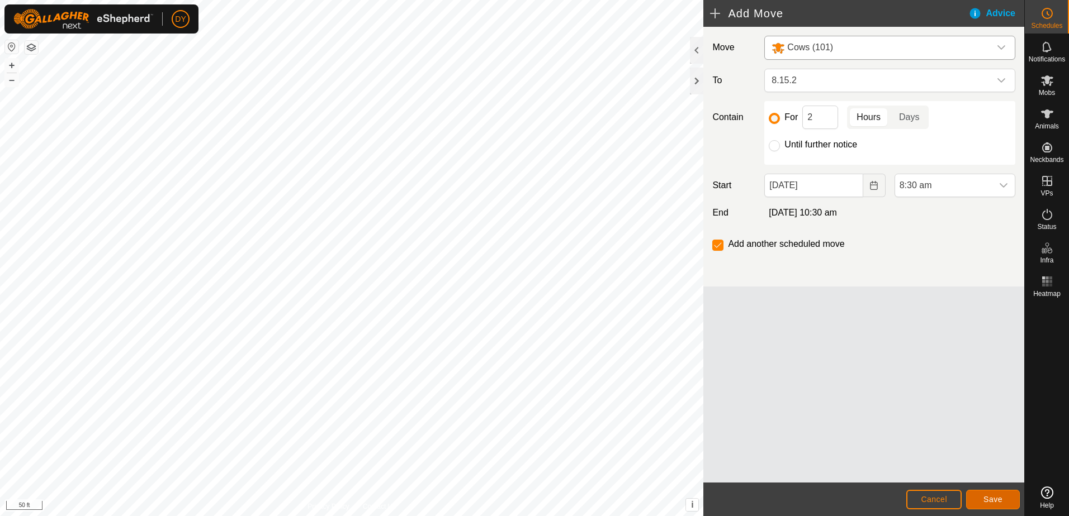
click at [982, 494] on button "Save" at bounding box center [993, 500] width 54 height 20
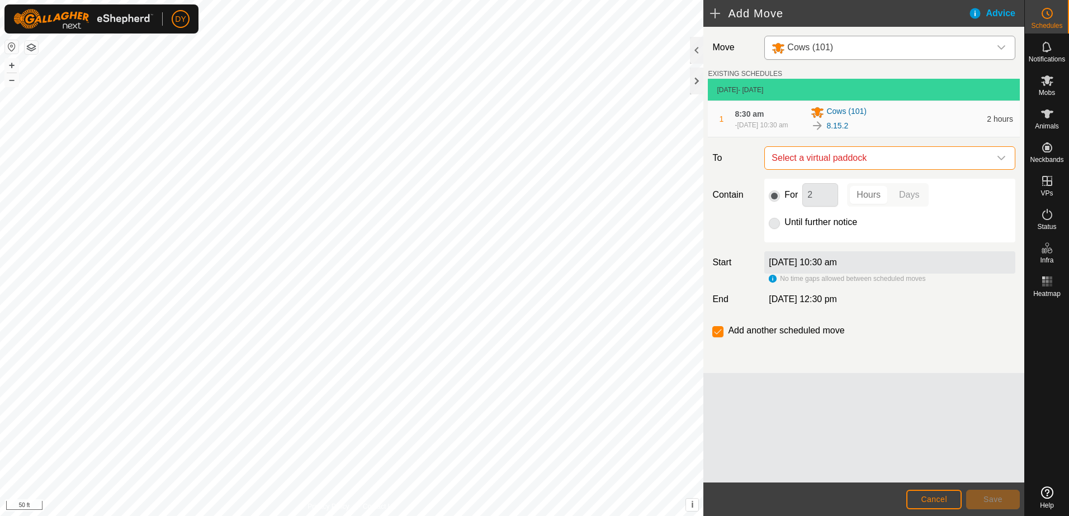
click at [810, 164] on span "Select a virtual paddock" at bounding box center [878, 158] width 223 height 22
type input "8.15.3"
click at [795, 243] on li "8.15.3 1.88 ac" at bounding box center [889, 243] width 236 height 17
click at [979, 497] on button "Save" at bounding box center [993, 500] width 54 height 20
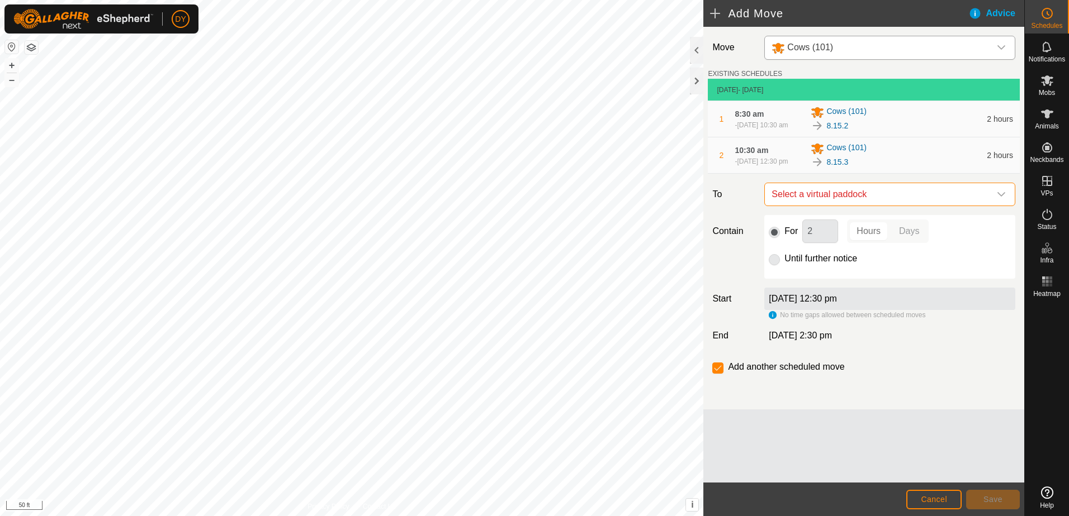
click at [814, 199] on span "Select a virtual paddock" at bounding box center [878, 194] width 223 height 22
type input "8.15.4"
click at [807, 282] on li "8.15.4 2.1 ac" at bounding box center [889, 284] width 236 height 17
click at [979, 500] on button "Save" at bounding box center [993, 500] width 54 height 20
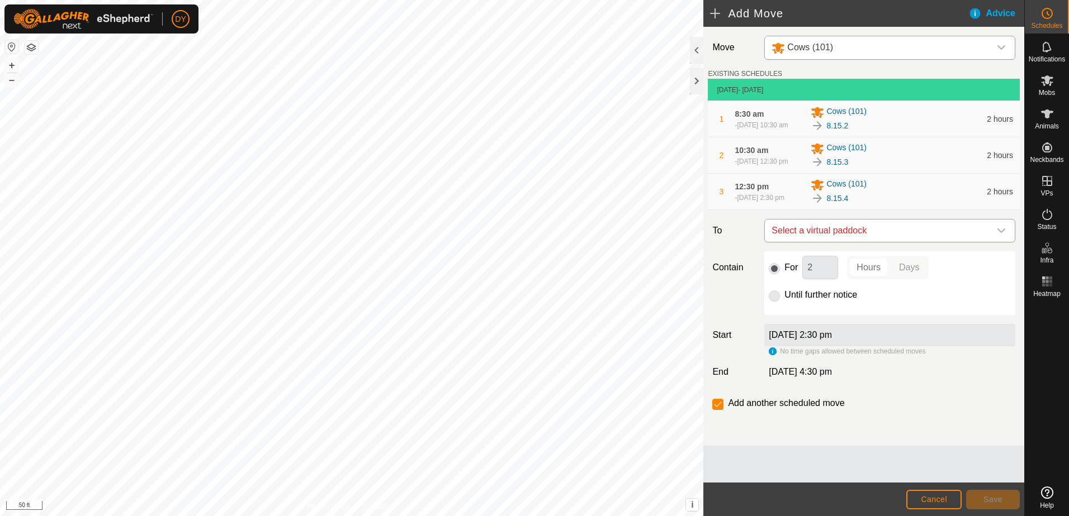
click at [875, 242] on span "Select a virtual paddock" at bounding box center [878, 231] width 223 height 22
type input "8.15.5"
click at [789, 319] on li "8.15.5 2.27 ac" at bounding box center [889, 320] width 236 height 17
click at [984, 504] on span "Save" at bounding box center [992, 499] width 19 height 9
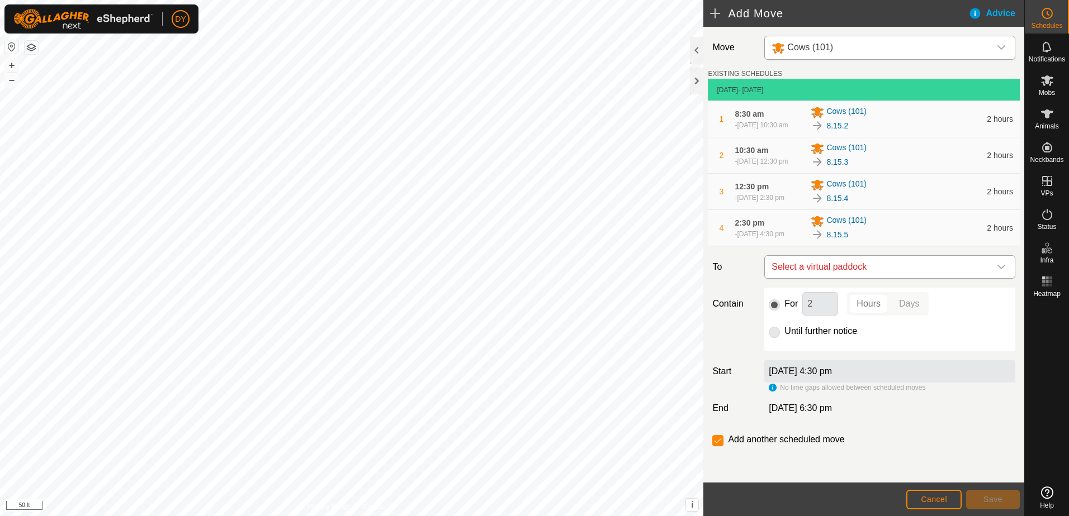
click at [835, 278] on span "Select a virtual paddock" at bounding box center [878, 267] width 223 height 22
type input "8.15.6"
click at [796, 358] on li "8.15.6 2.5 ac" at bounding box center [884, 357] width 229 height 17
click at [1009, 510] on footer "Cancel Save" at bounding box center [863, 500] width 321 height 34
click at [1008, 505] on button "Save" at bounding box center [993, 500] width 54 height 20
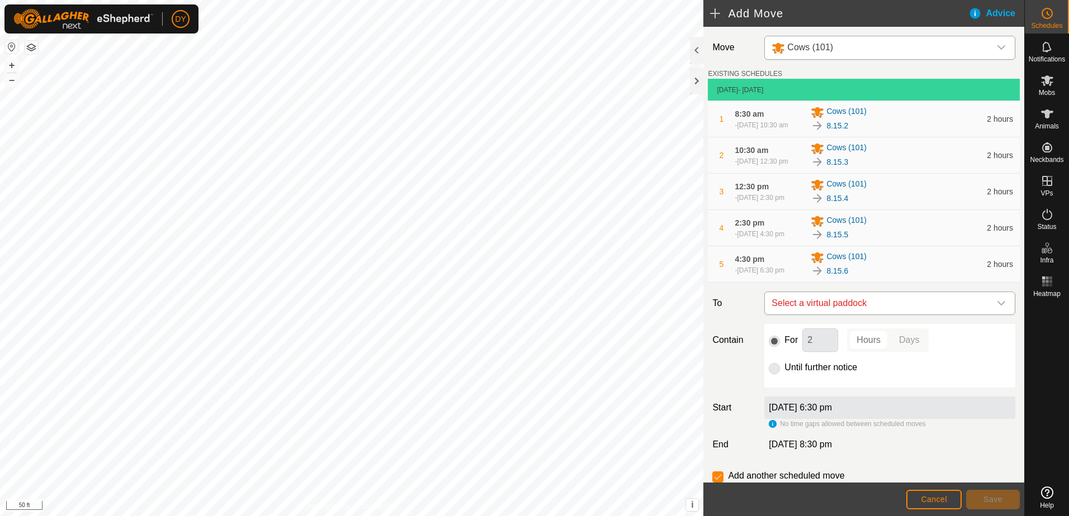
click at [845, 315] on span "Select a virtual paddock" at bounding box center [878, 303] width 223 height 22
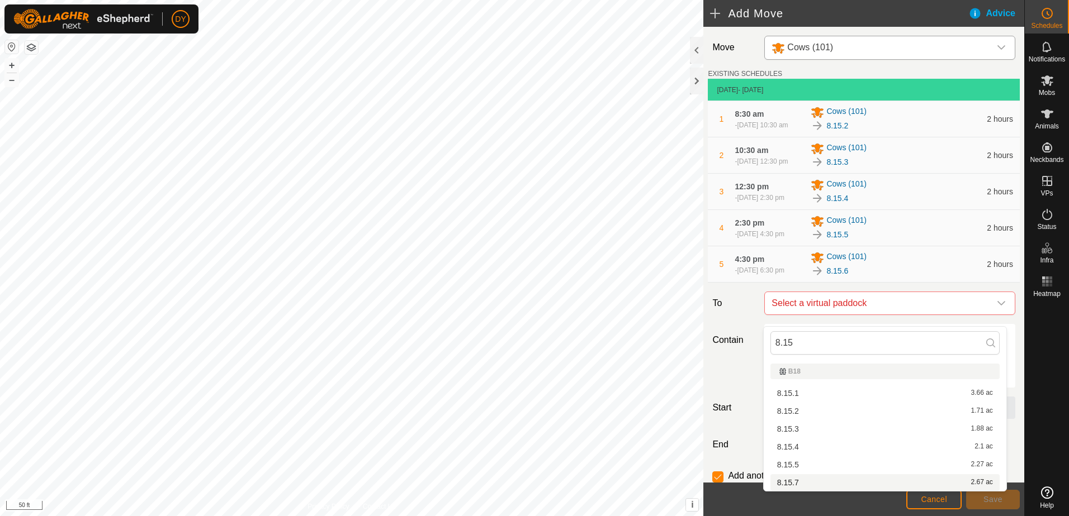
type input "8.15"
click at [789, 480] on li "8.15.7 2.67 ac" at bounding box center [884, 483] width 229 height 17
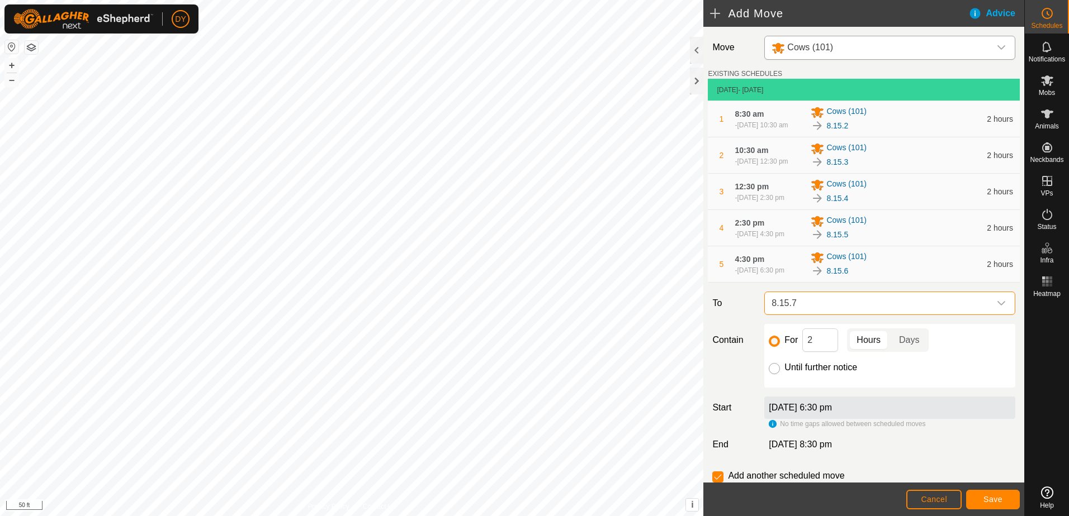
click at [772, 374] on input "Until further notice" at bounding box center [774, 368] width 11 height 11
radio input "true"
checkbox input "false"
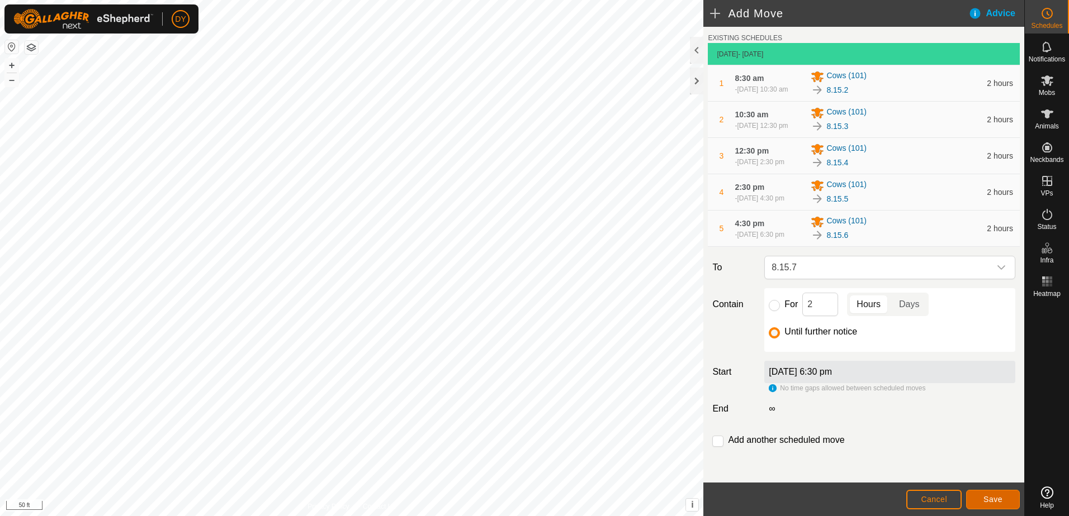
click at [984, 499] on span "Save" at bounding box center [992, 499] width 19 height 9
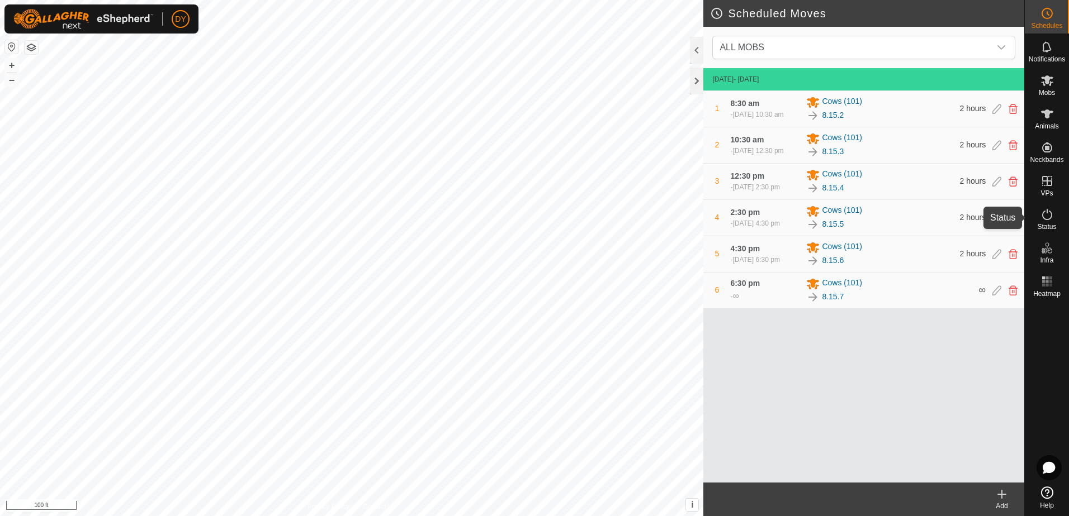
click at [1047, 215] on icon at bounding box center [1046, 214] width 13 height 13
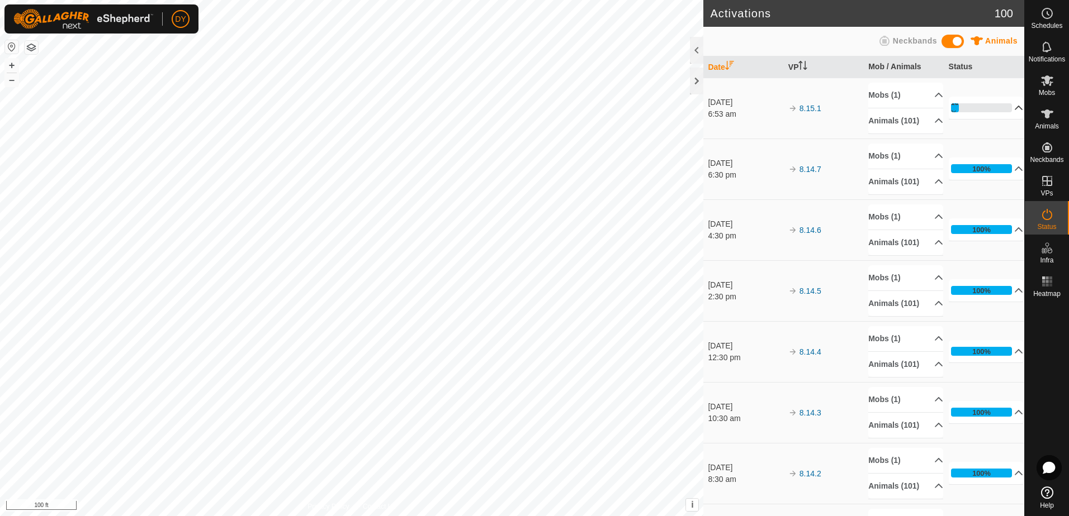
click at [1003, 105] on p-accordion-header "13%" at bounding box center [986, 108] width 75 height 22
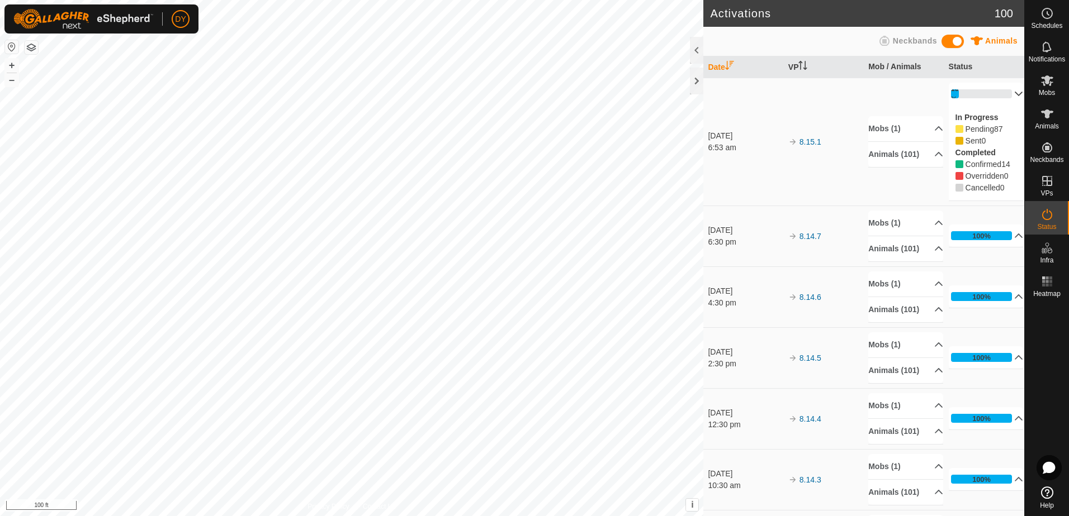
click at [1004, 93] on p-accordion-header "13%" at bounding box center [986, 94] width 75 height 22
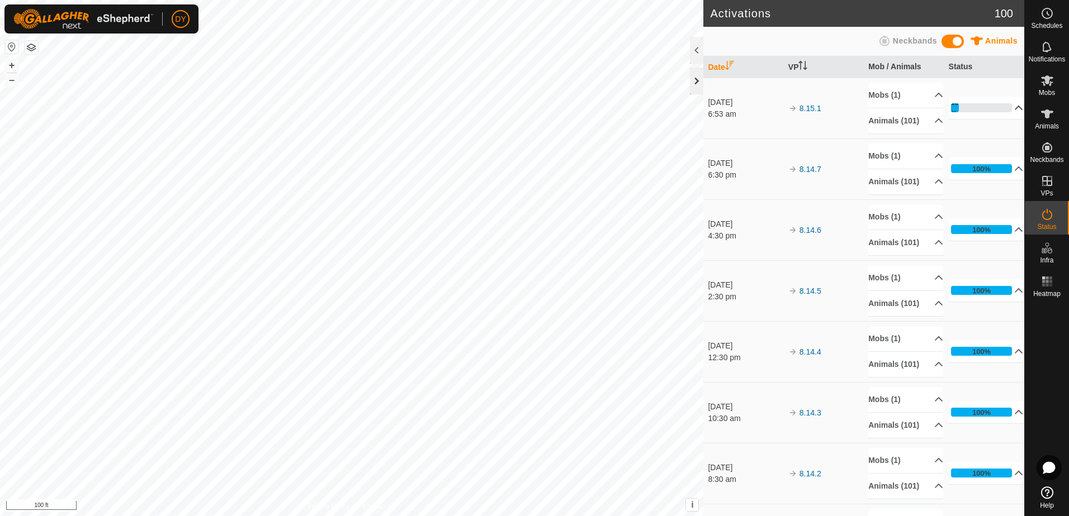
click at [701, 83] on div at bounding box center [696, 81] width 13 height 27
